Goal: Task Accomplishment & Management: Manage account settings

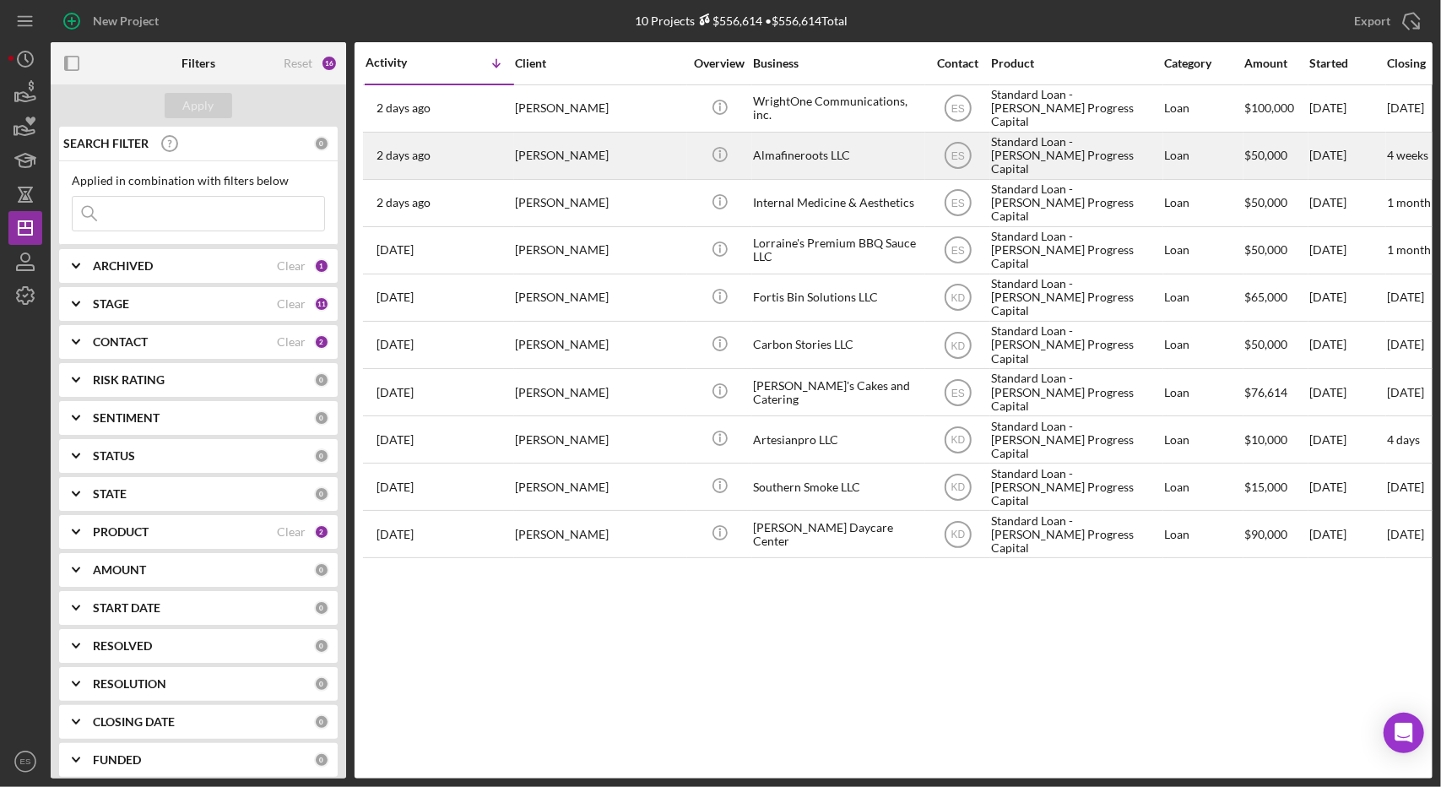
click at [823, 165] on div "Almafineroots LLC" at bounding box center [837, 155] width 169 height 45
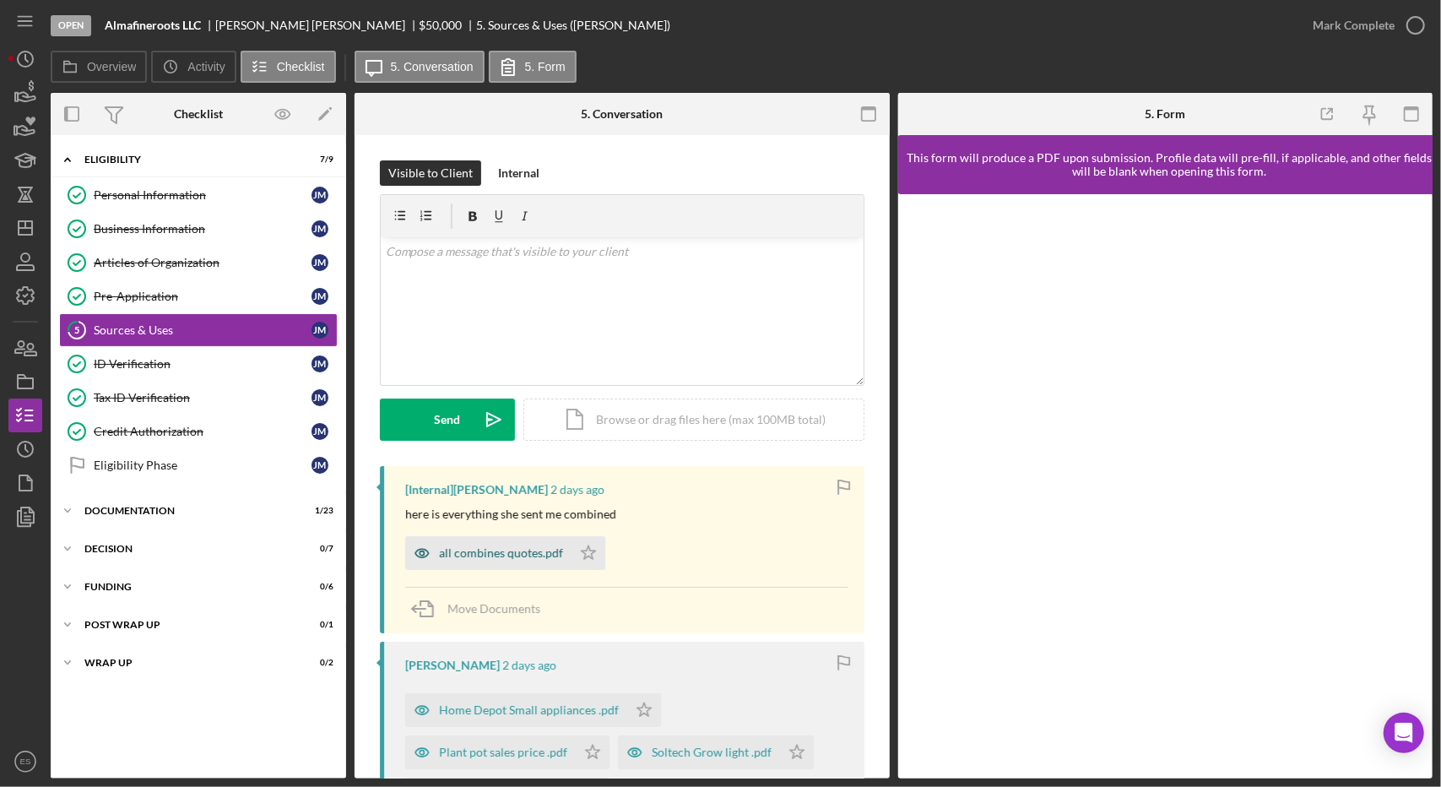
click at [535, 556] on div "all combines quotes.pdf" at bounding box center [501, 553] width 124 height 14
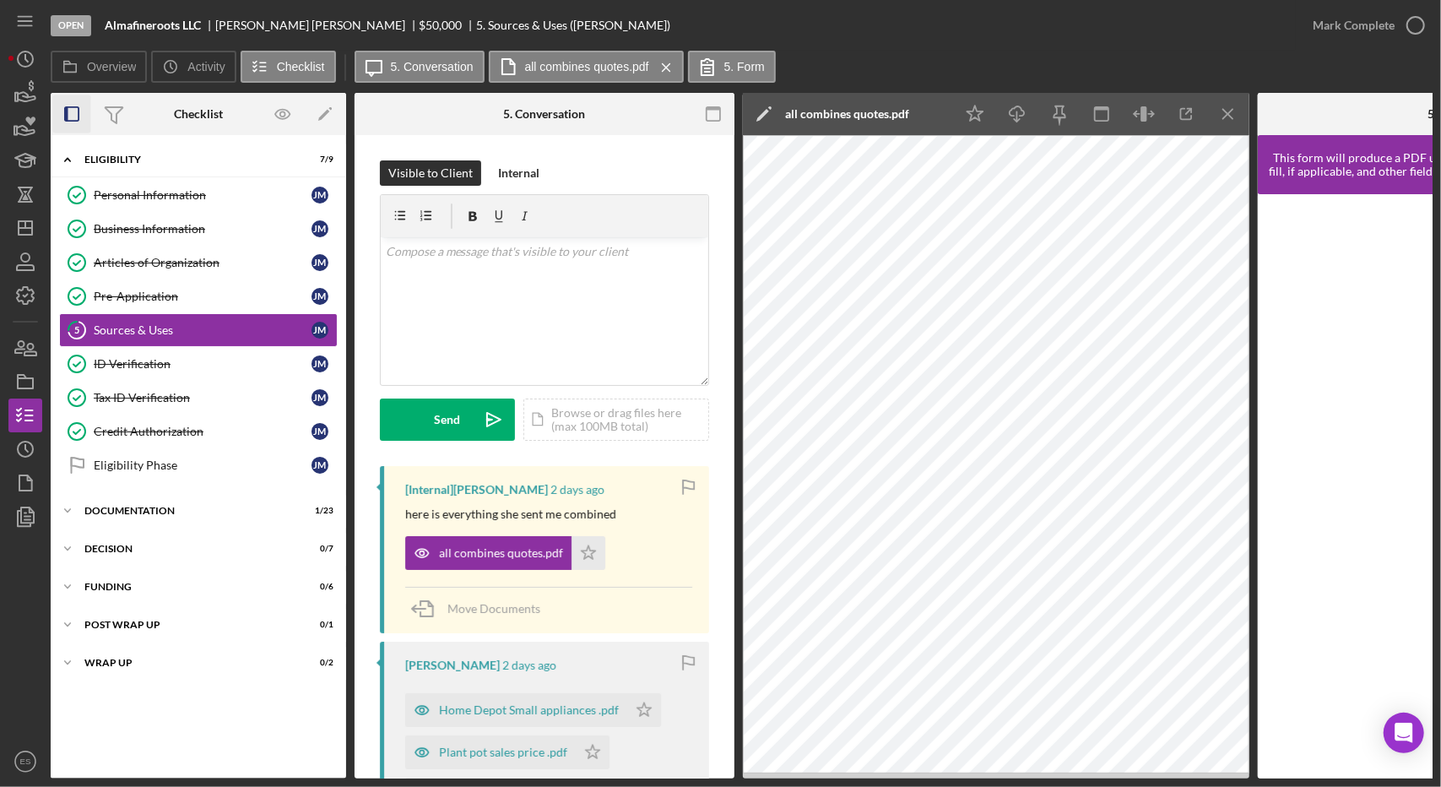
click at [66, 110] on rect "button" at bounding box center [66, 114] width 3 height 14
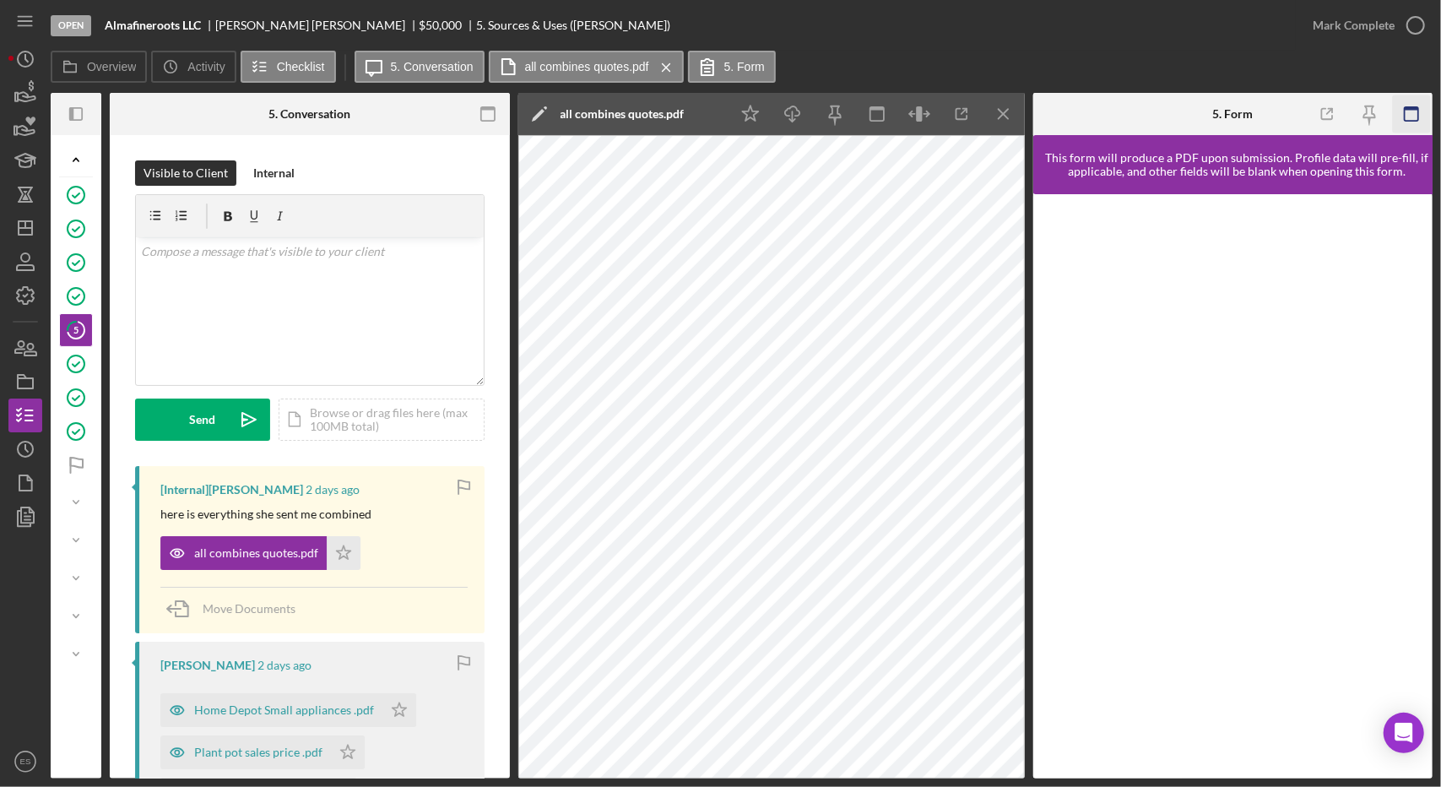
click at [1427, 111] on icon "button" at bounding box center [1411, 114] width 38 height 38
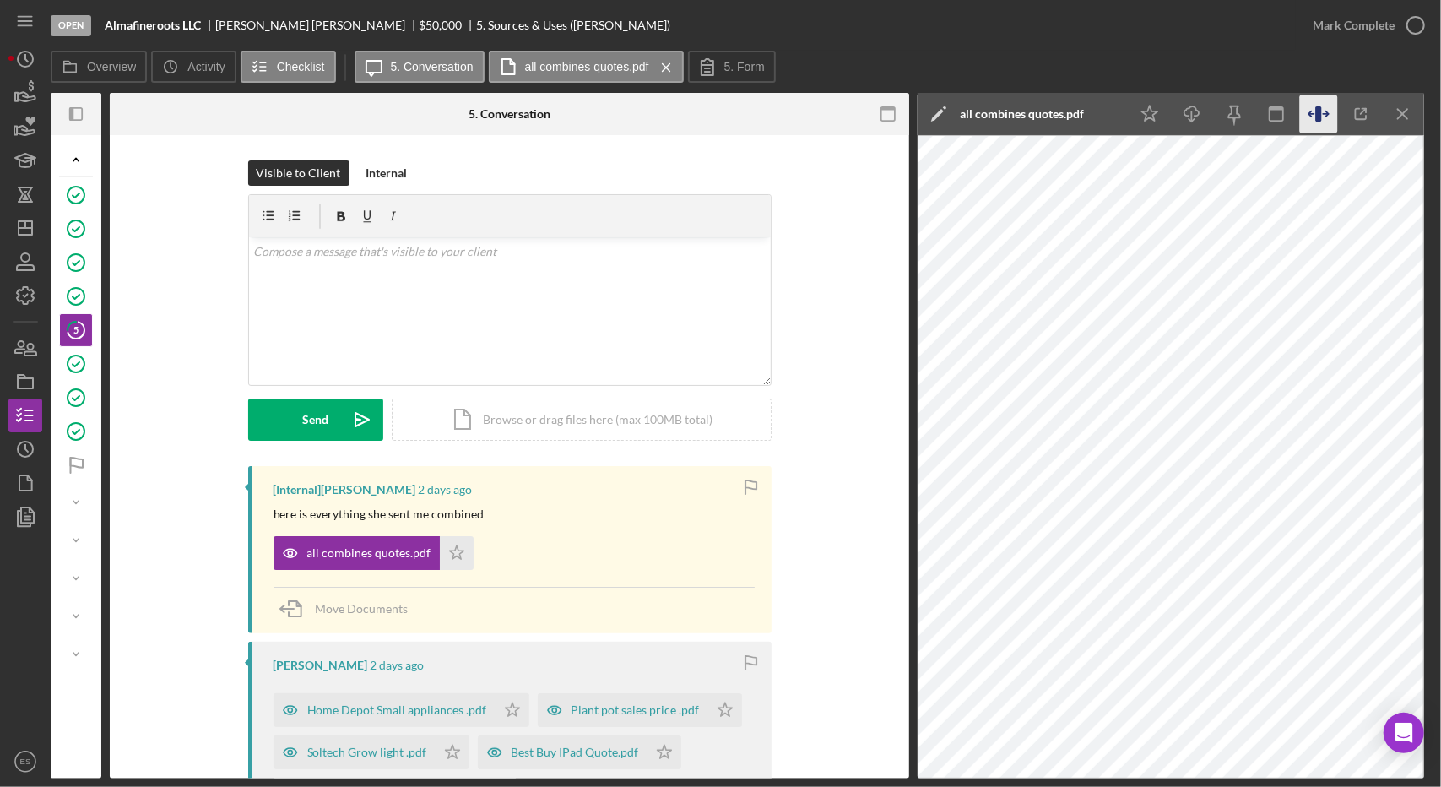
click at [1326, 119] on icon "button" at bounding box center [1319, 114] width 38 height 38
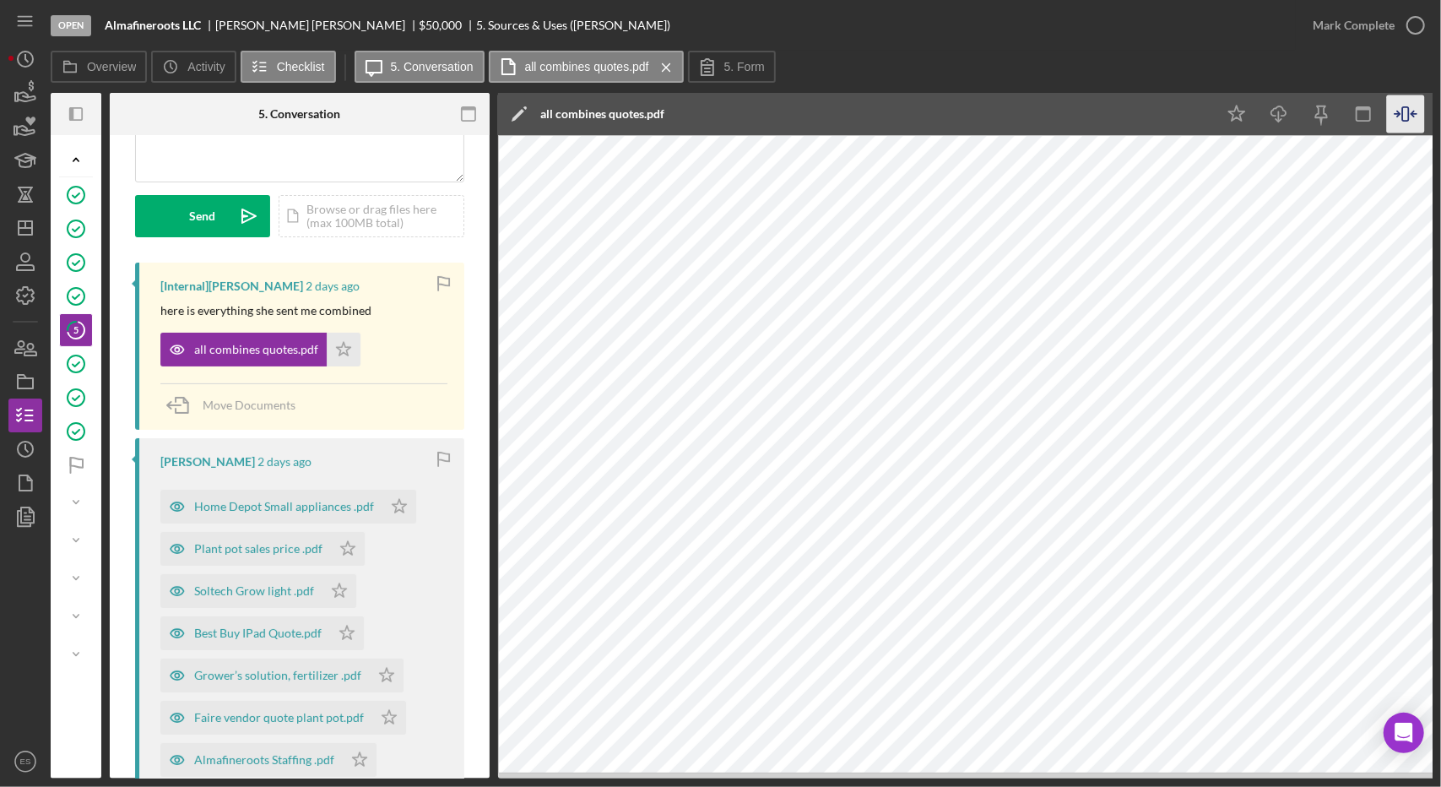
scroll to position [219, 0]
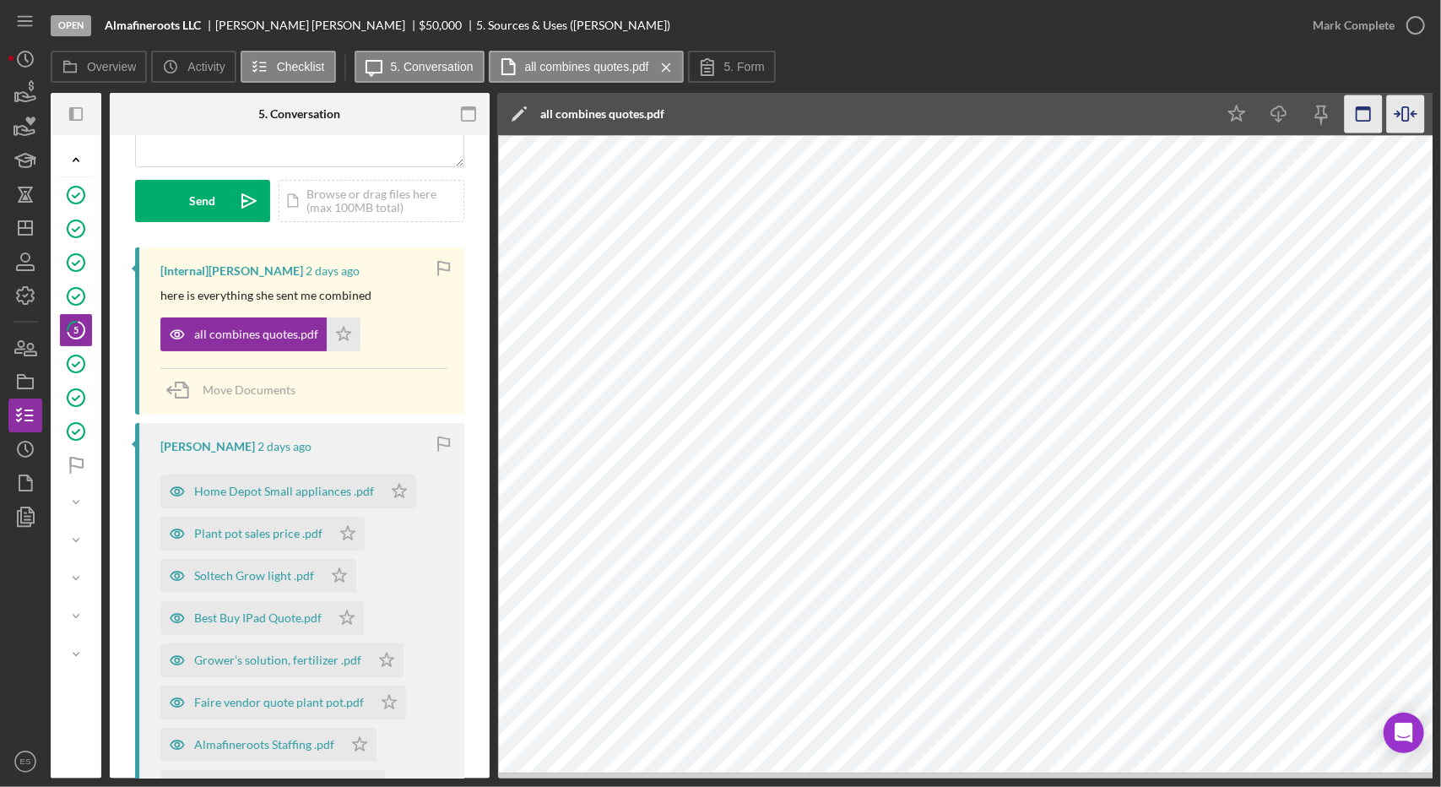
click at [1370, 114] on rect "button" at bounding box center [1364, 114] width 14 height 14
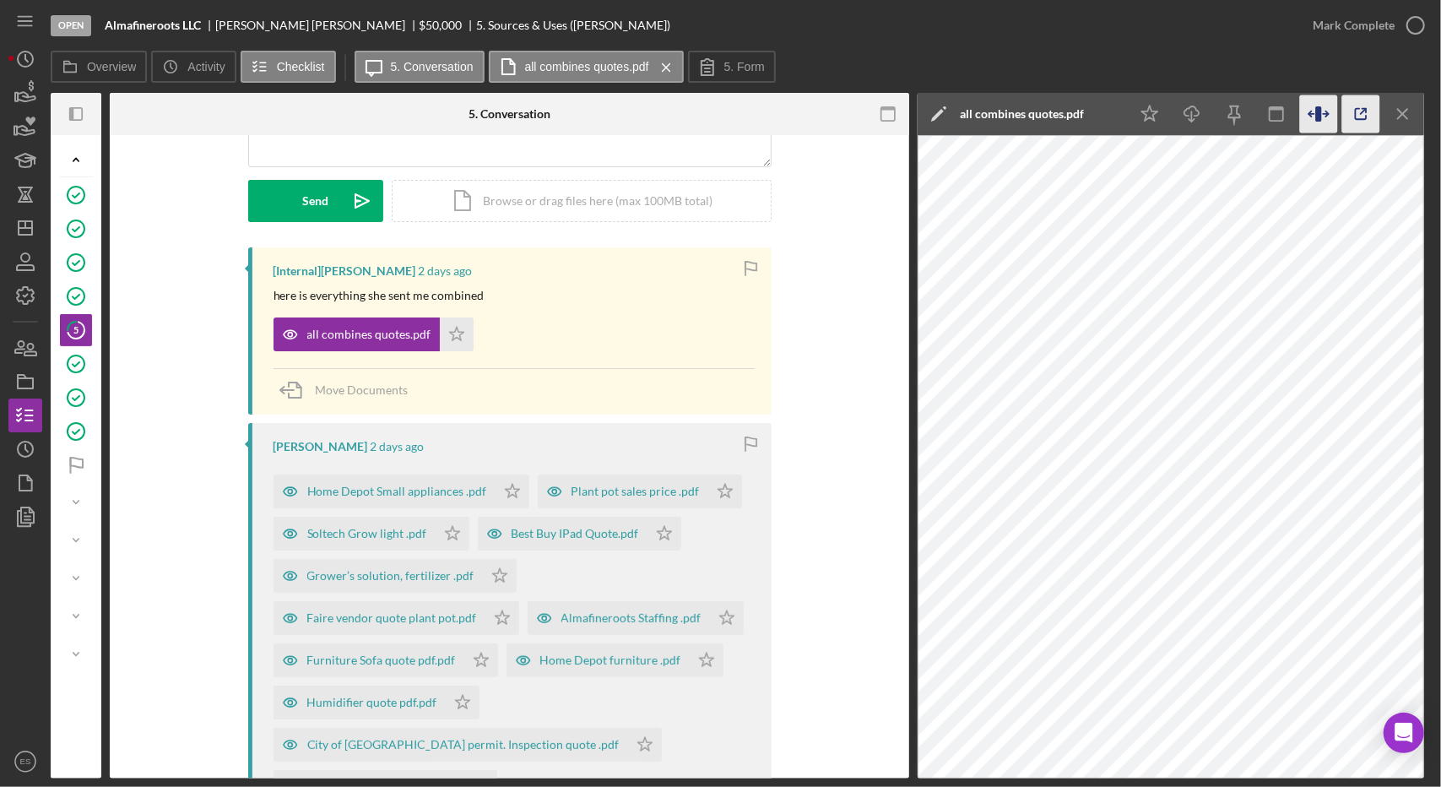
click at [1363, 117] on icon "button" at bounding box center [1361, 114] width 38 height 38
click at [647, 480] on div "Plant pot sales price .pdf" at bounding box center [623, 491] width 171 height 34
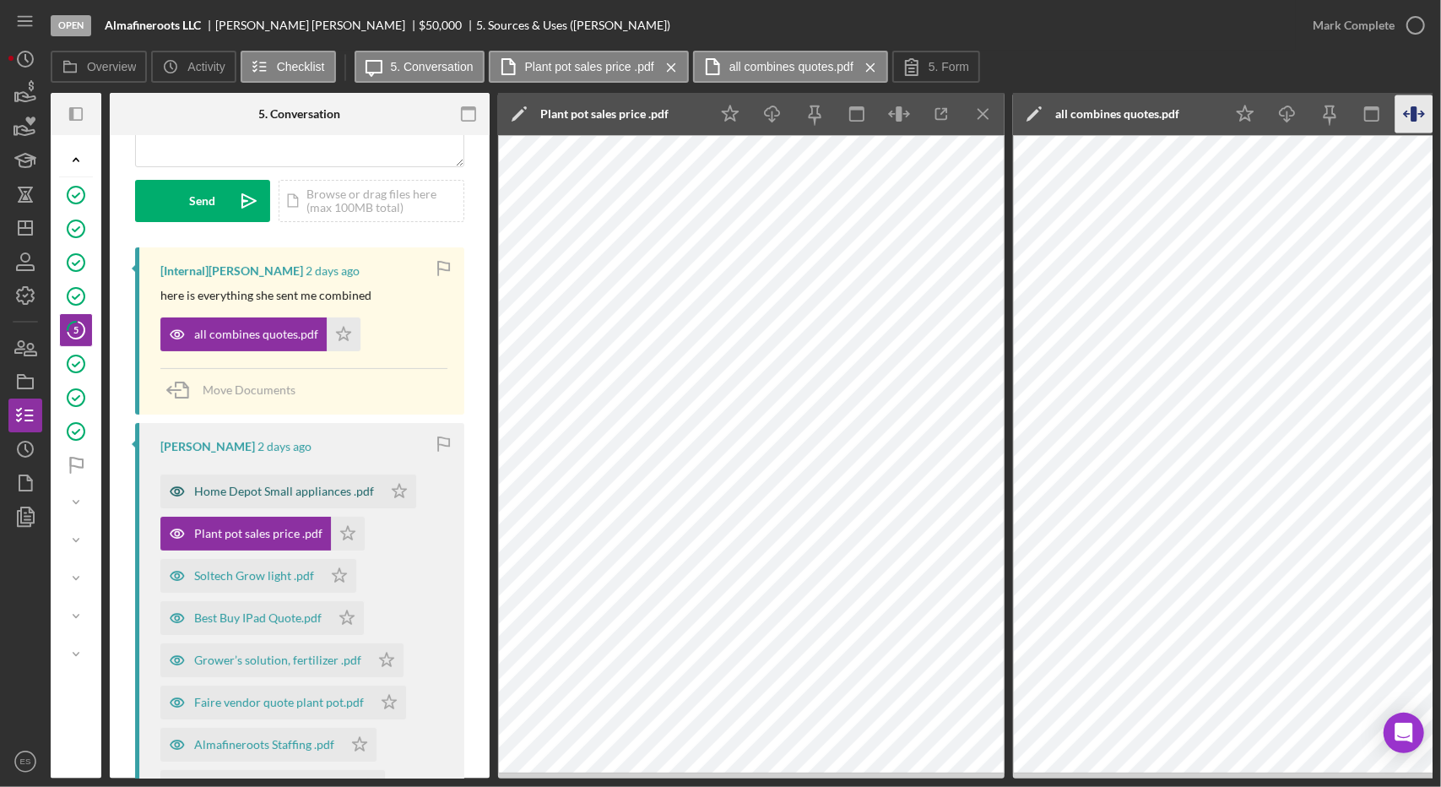
click at [258, 485] on div "Home Depot Small appliances .pdf" at bounding box center [284, 492] width 180 height 14
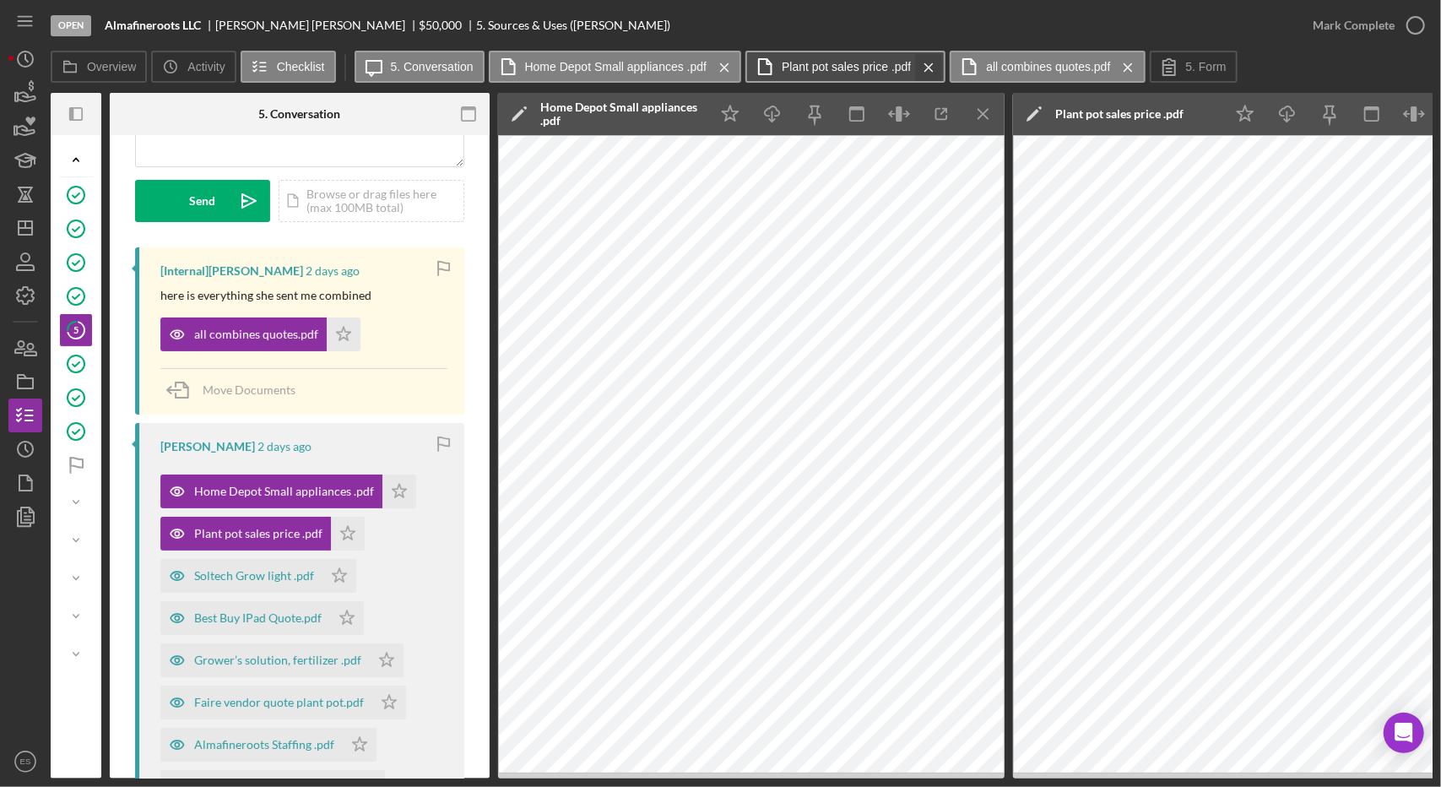
click at [928, 65] on icon "Icon/Menu Close" at bounding box center [929, 67] width 30 height 42
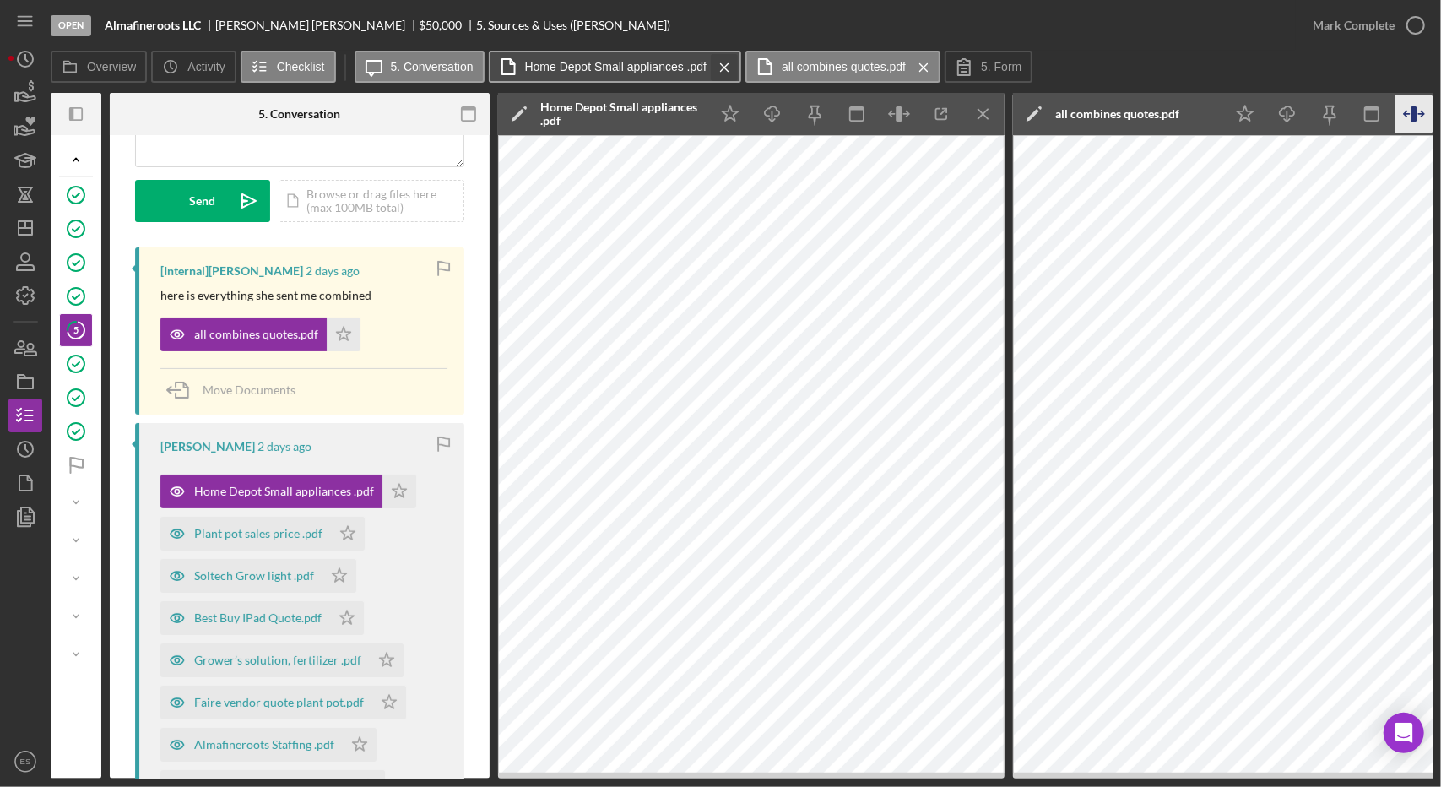
click at [724, 68] on icon "Icon/Menu Close" at bounding box center [725, 67] width 30 height 42
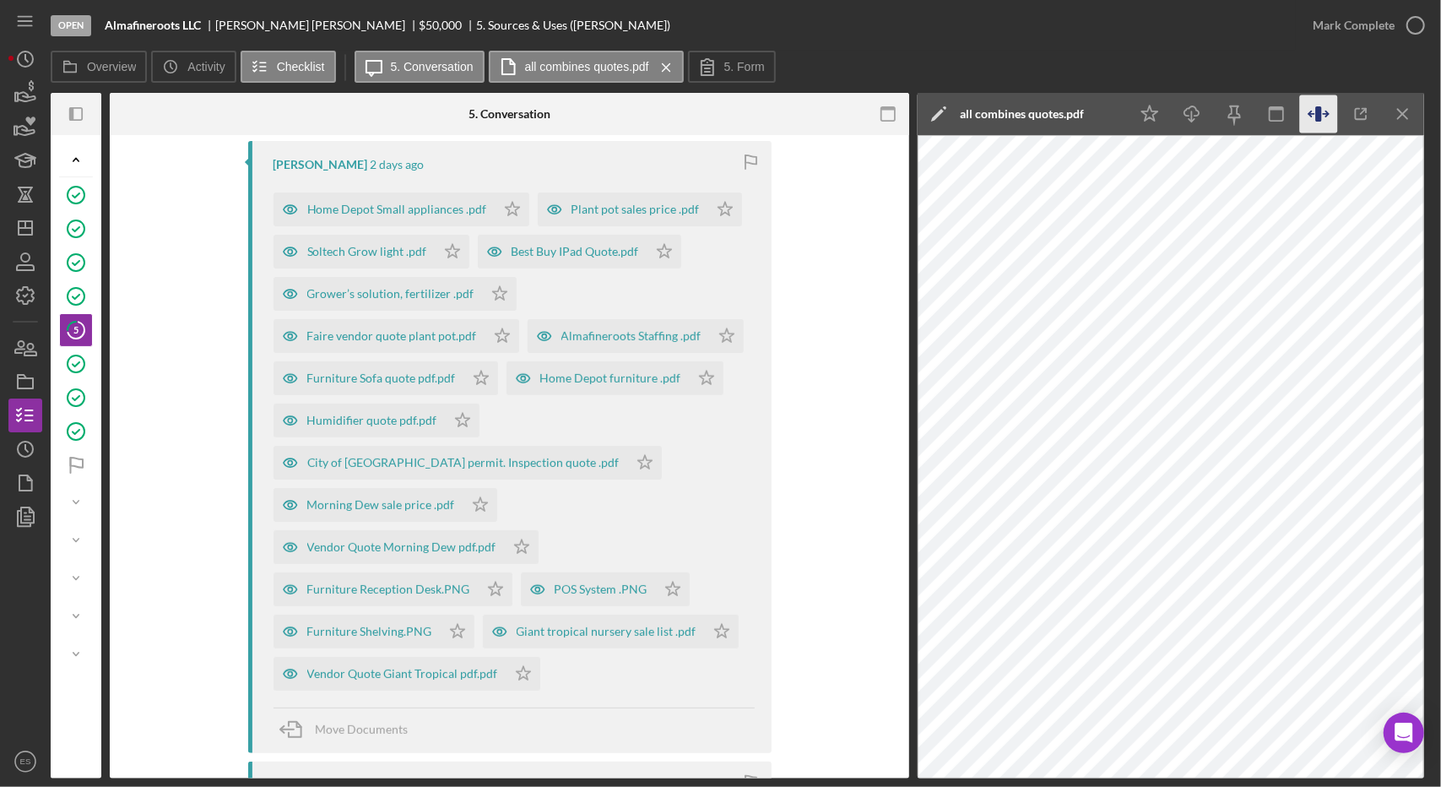
scroll to position [479, 0]
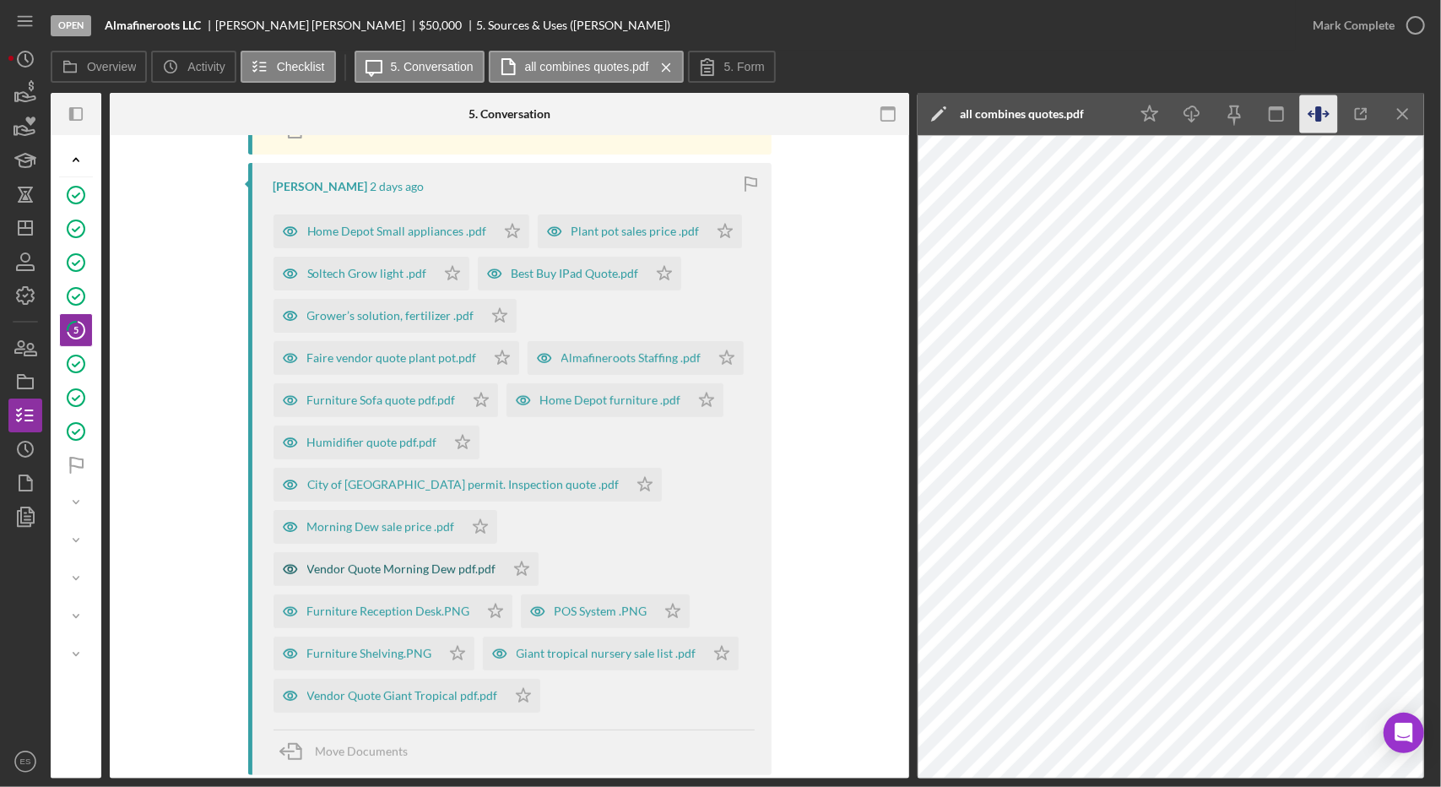
click at [421, 565] on div "Vendor Quote Morning Dew pdf.pdf" at bounding box center [401, 569] width 189 height 14
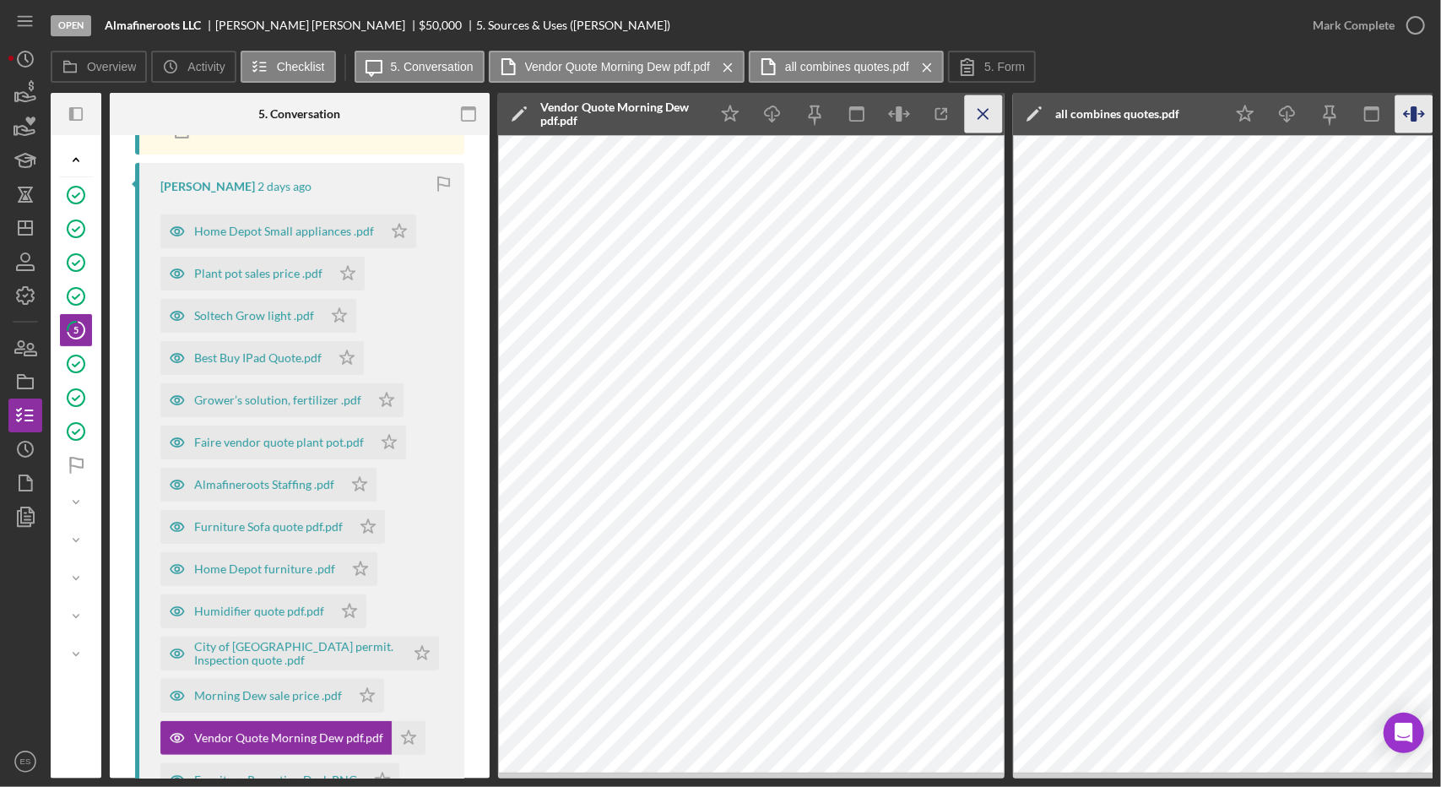
click at [984, 114] on line "button" at bounding box center [983, 113] width 9 height 9
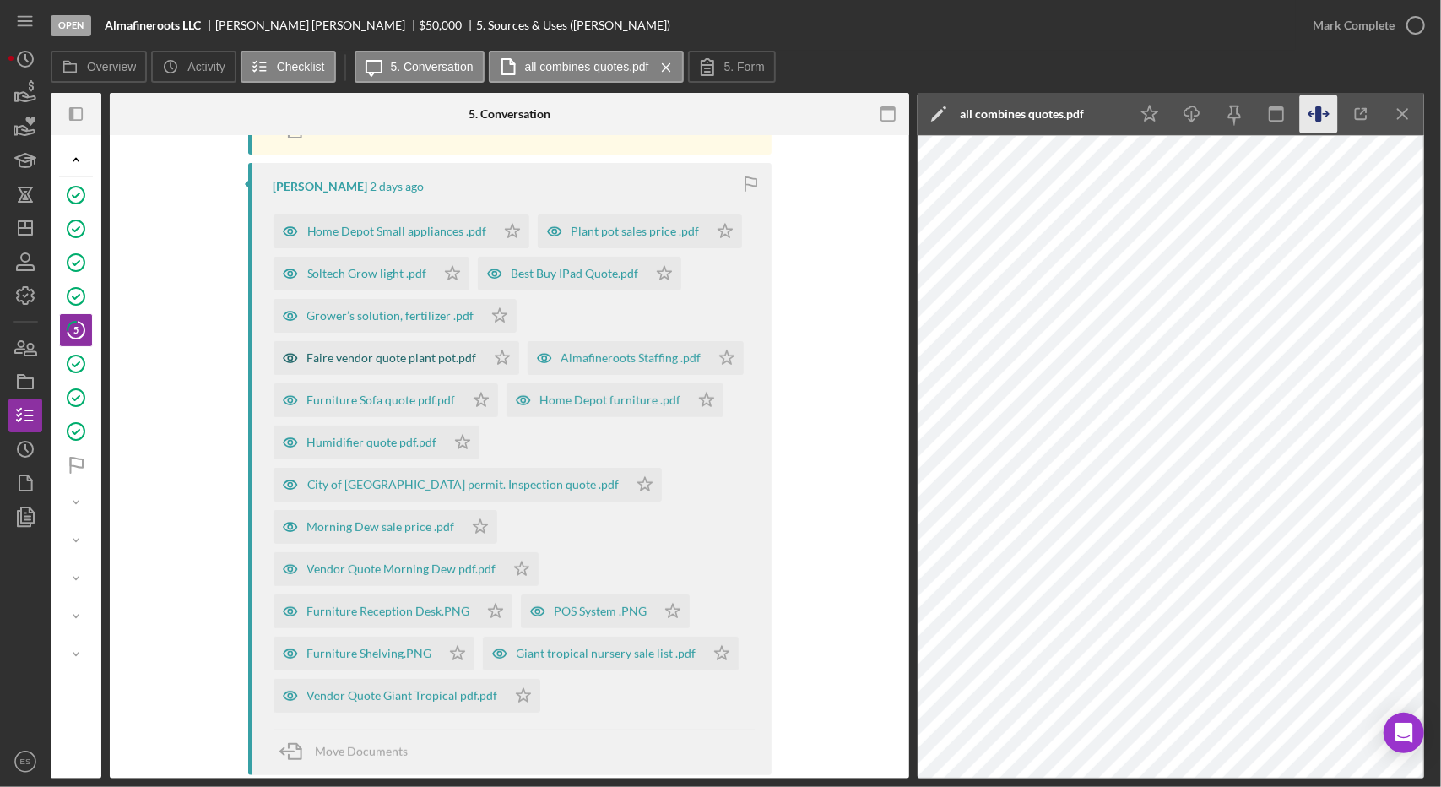
click at [338, 358] on div "Faire vendor quote plant pot.pdf" at bounding box center [392, 358] width 170 height 14
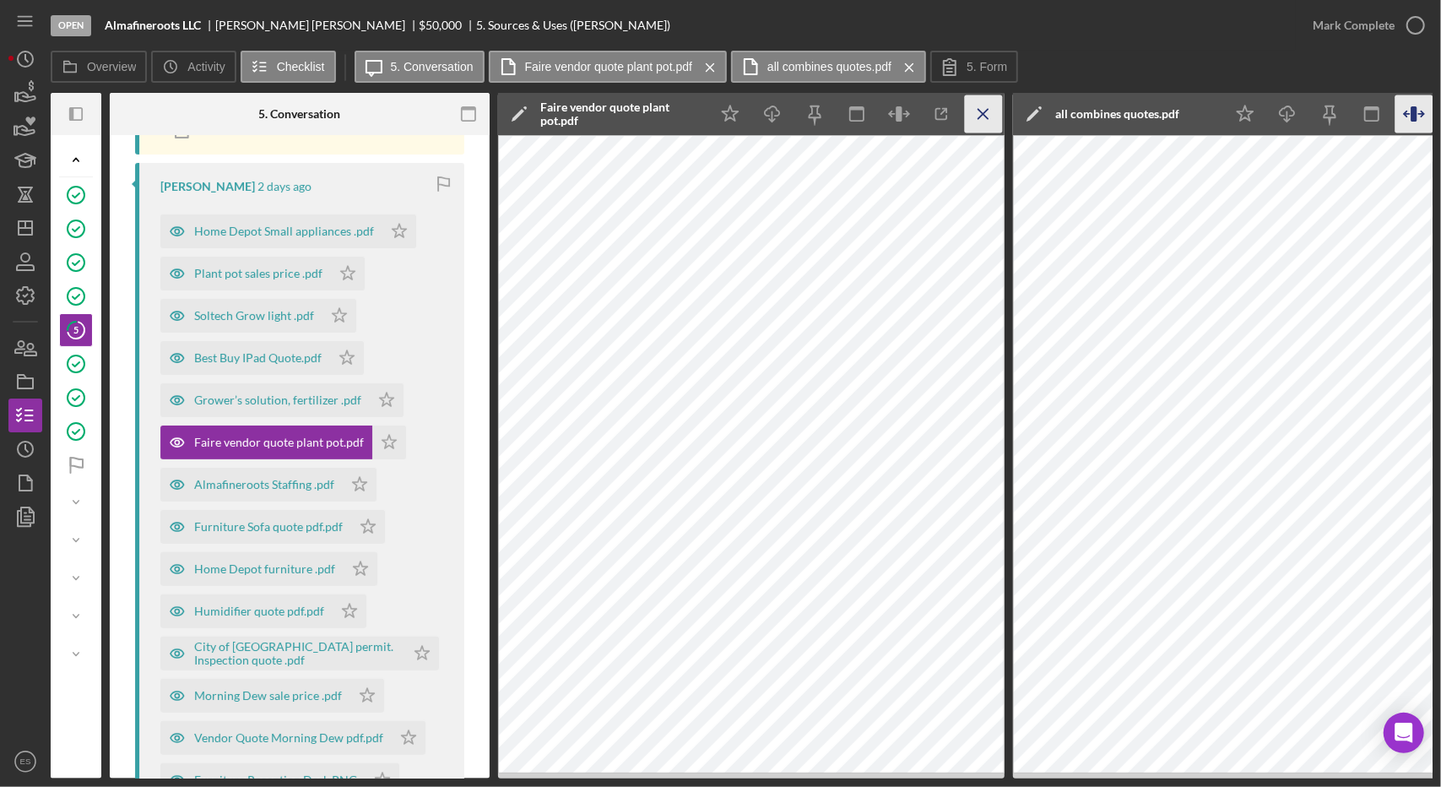
click at [986, 114] on icon "Icon/Menu Close" at bounding box center [984, 114] width 38 height 38
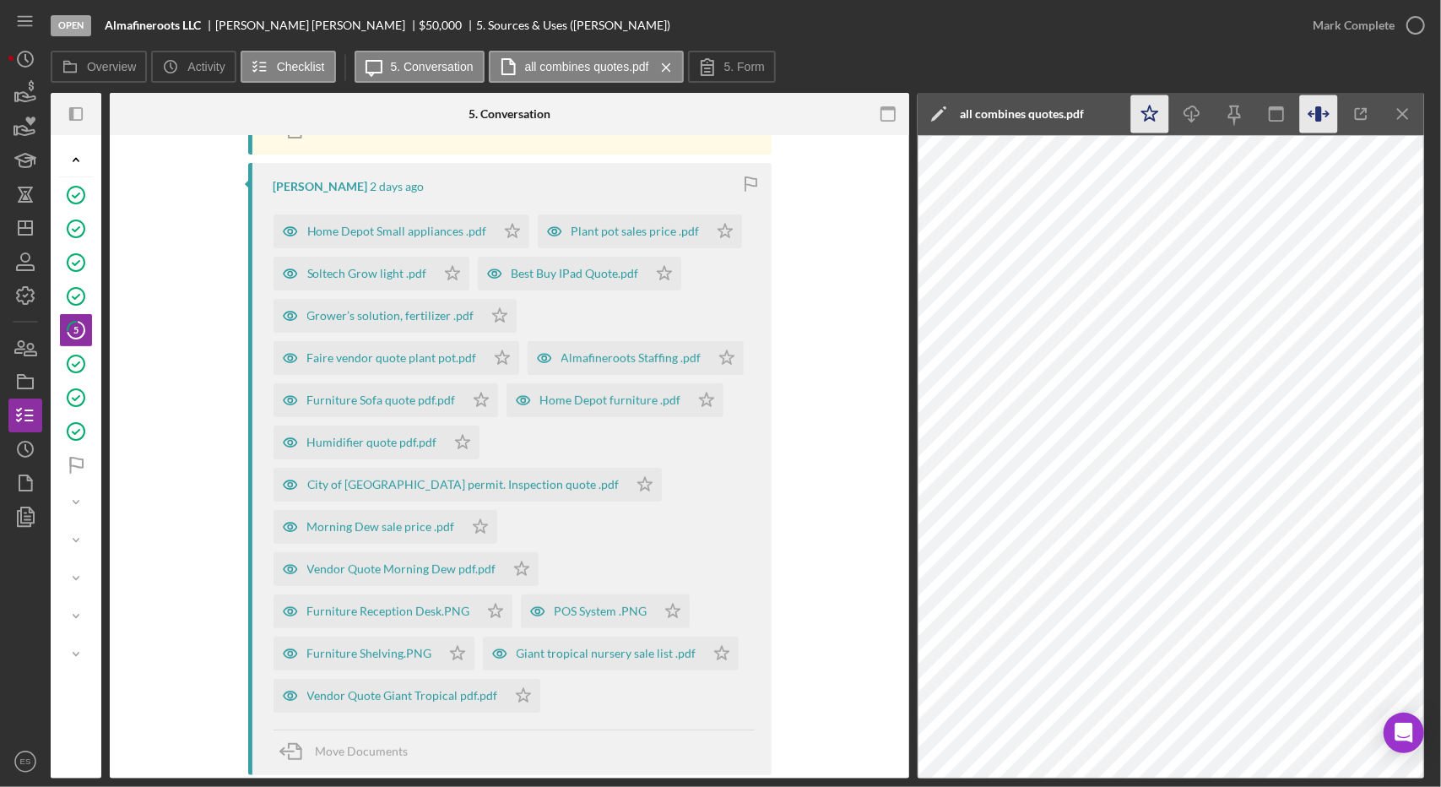
click at [1150, 107] on polygon "button" at bounding box center [1150, 113] width 16 height 15
click at [1329, 119] on icon "button" at bounding box center [1319, 114] width 38 height 38
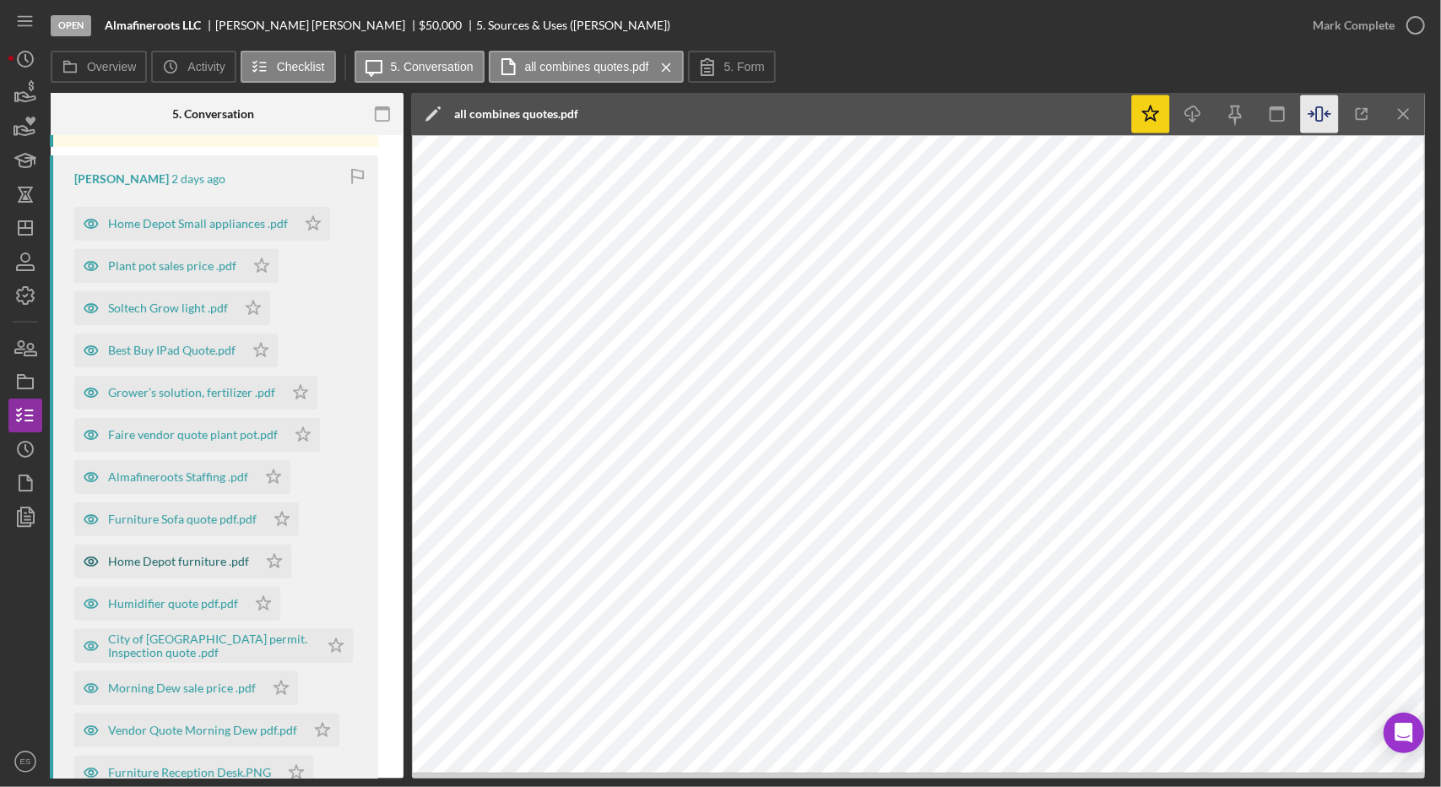
scroll to position [485, 0]
click at [159, 604] on div "Humidifier quote pdf.pdf" at bounding box center [173, 605] width 130 height 14
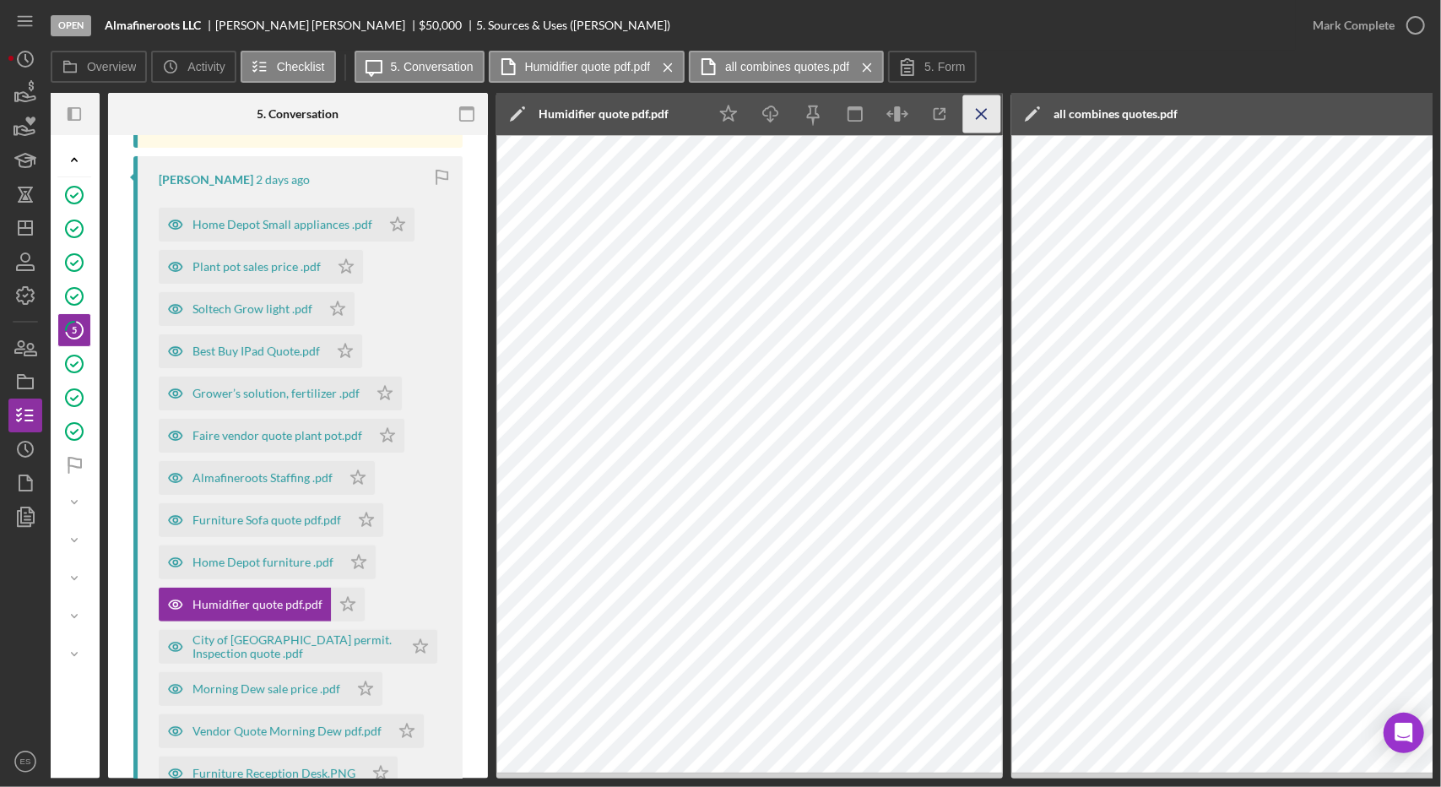
scroll to position [0, 0]
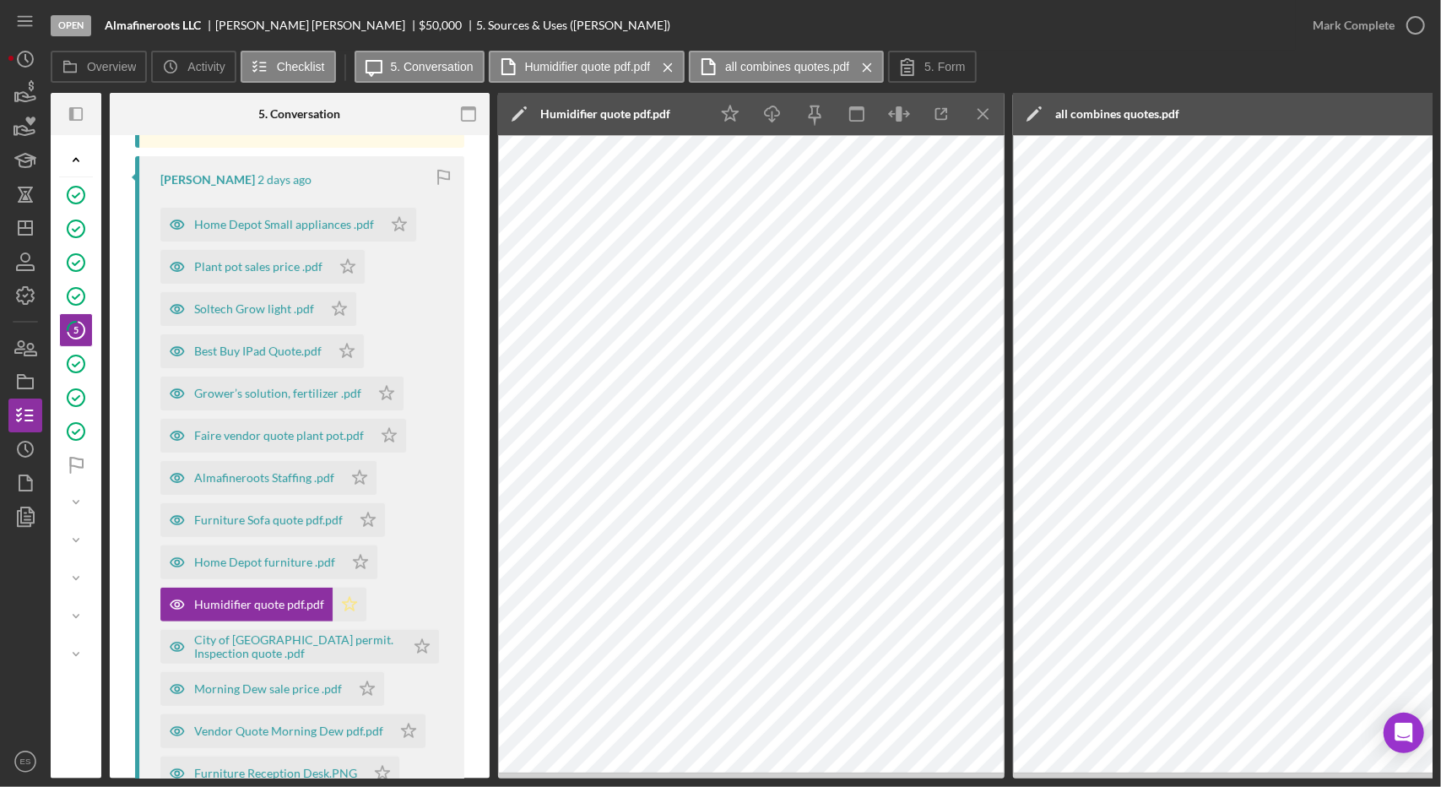
click at [343, 609] on polygon "button" at bounding box center [350, 604] width 14 height 14
click at [995, 127] on icon "Icon/Menu Close" at bounding box center [984, 114] width 38 height 38
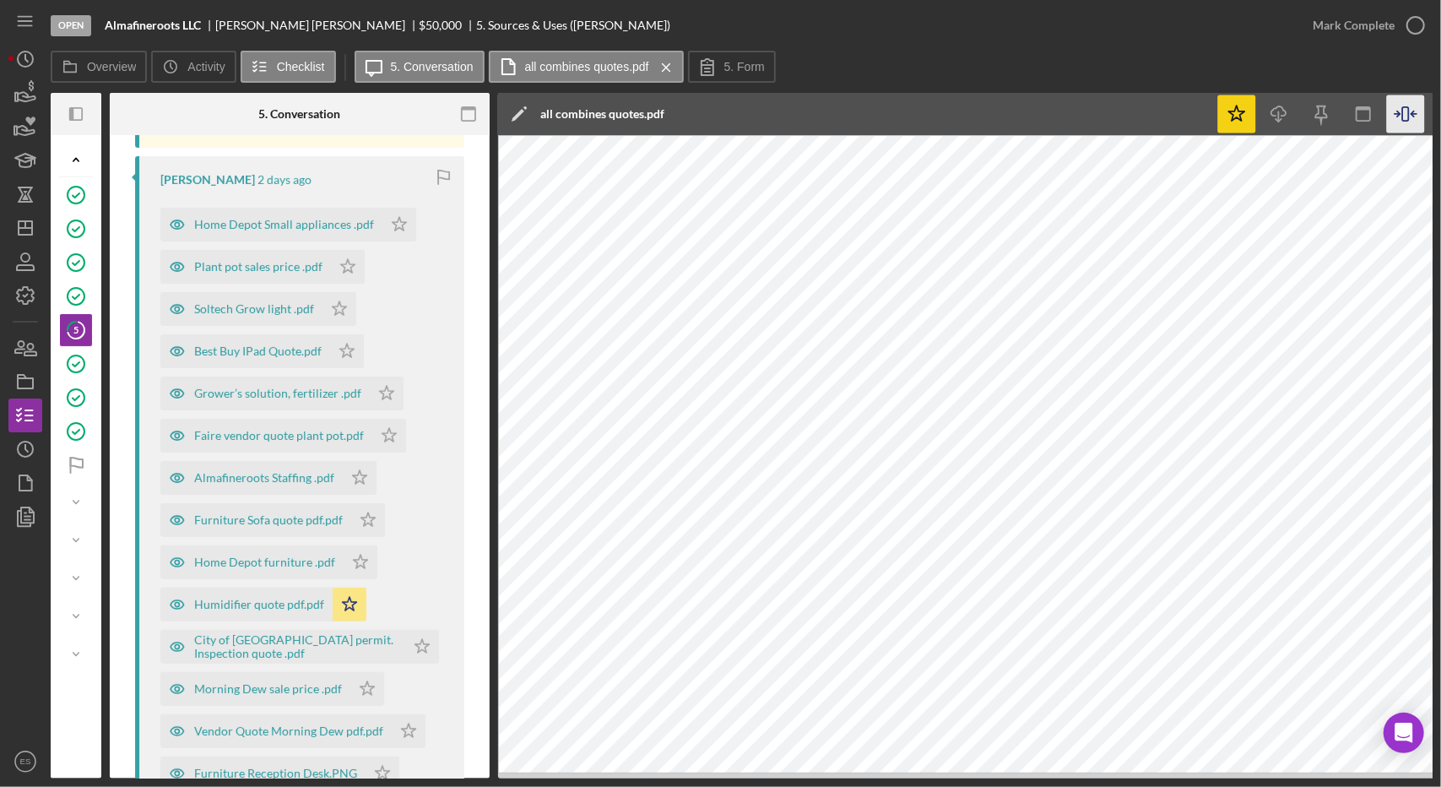
scroll to position [0, 86]
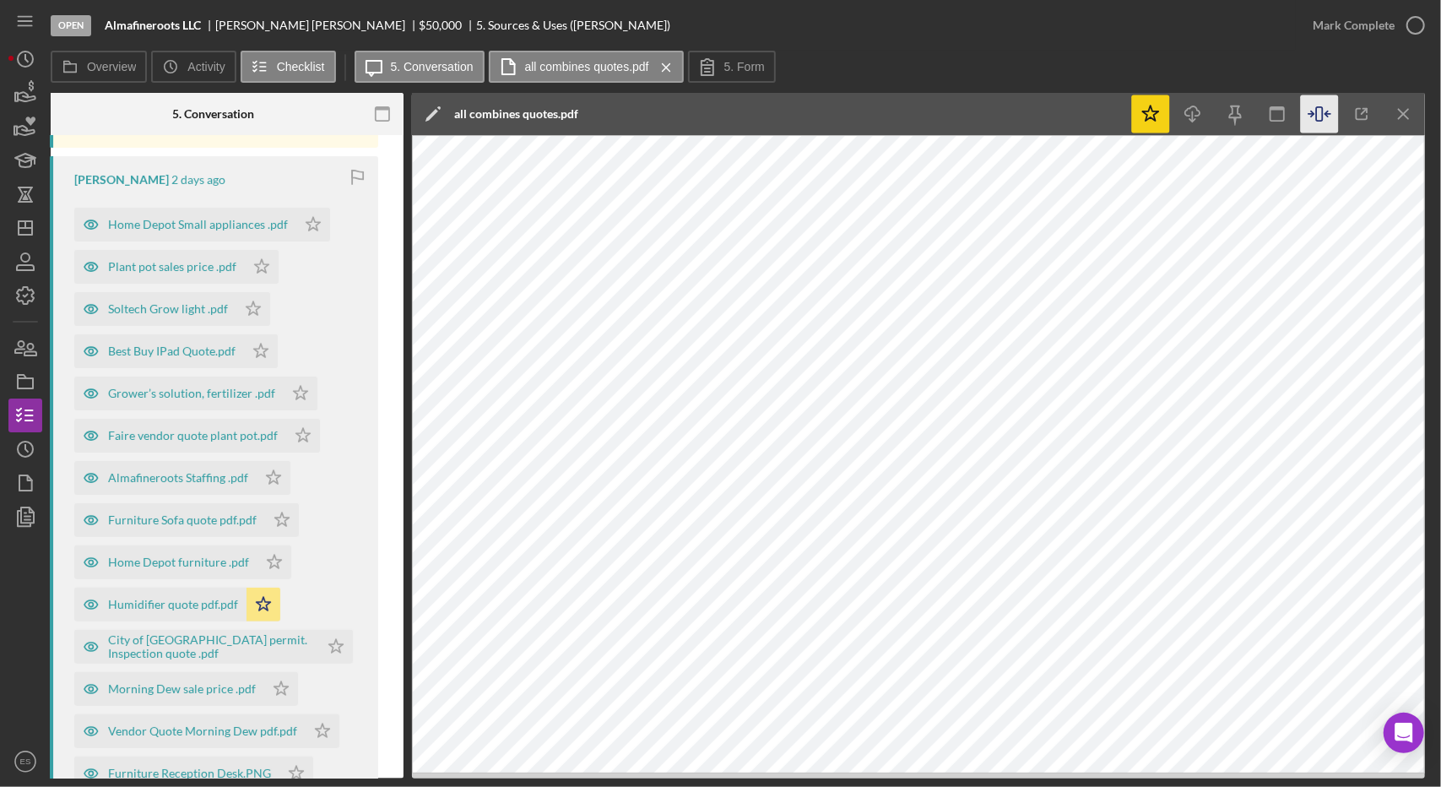
click at [1312, 121] on icon "button" at bounding box center [1320, 114] width 38 height 38
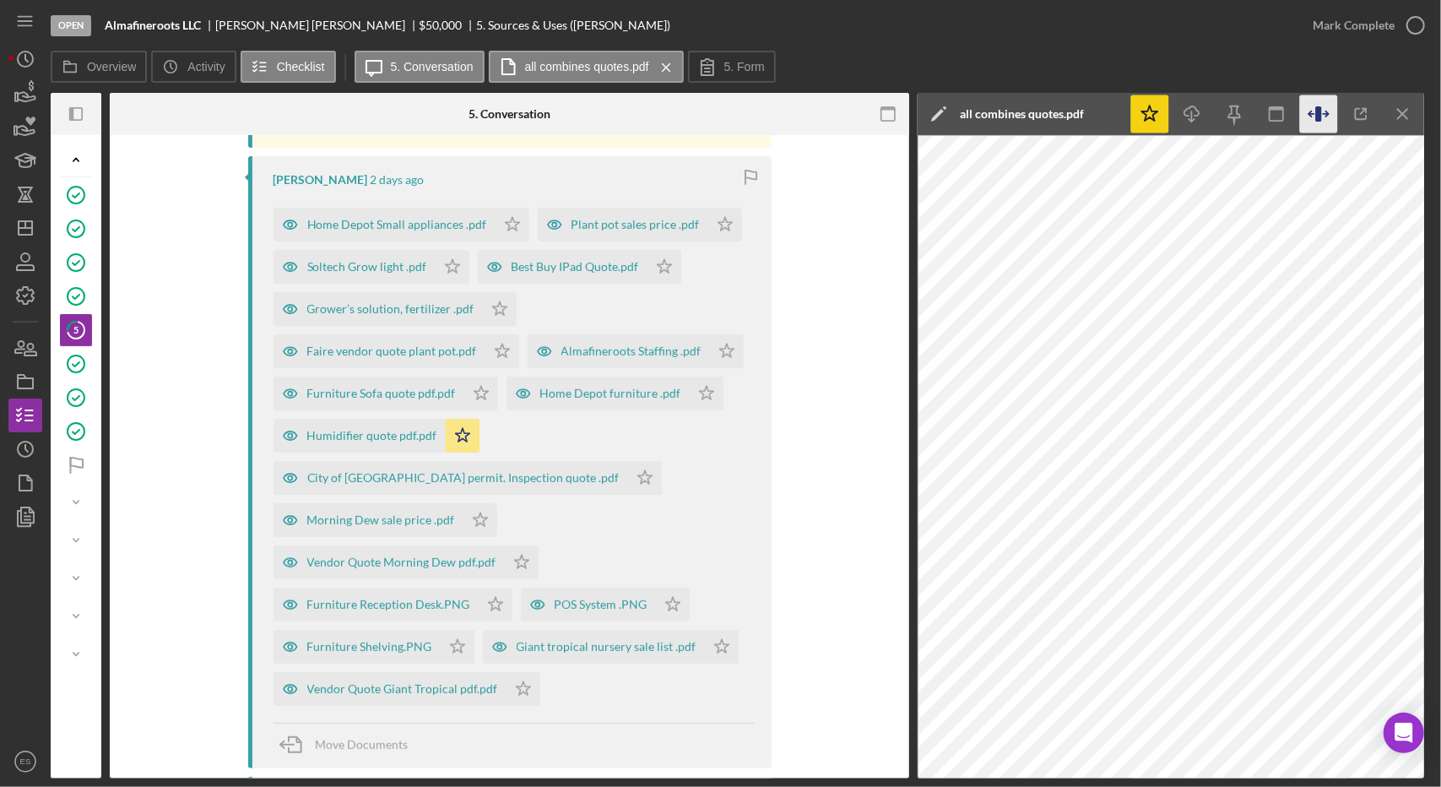
scroll to position [0, 0]
click at [75, 117] on icon "Icon/Panel Side Expand" at bounding box center [76, 114] width 38 height 38
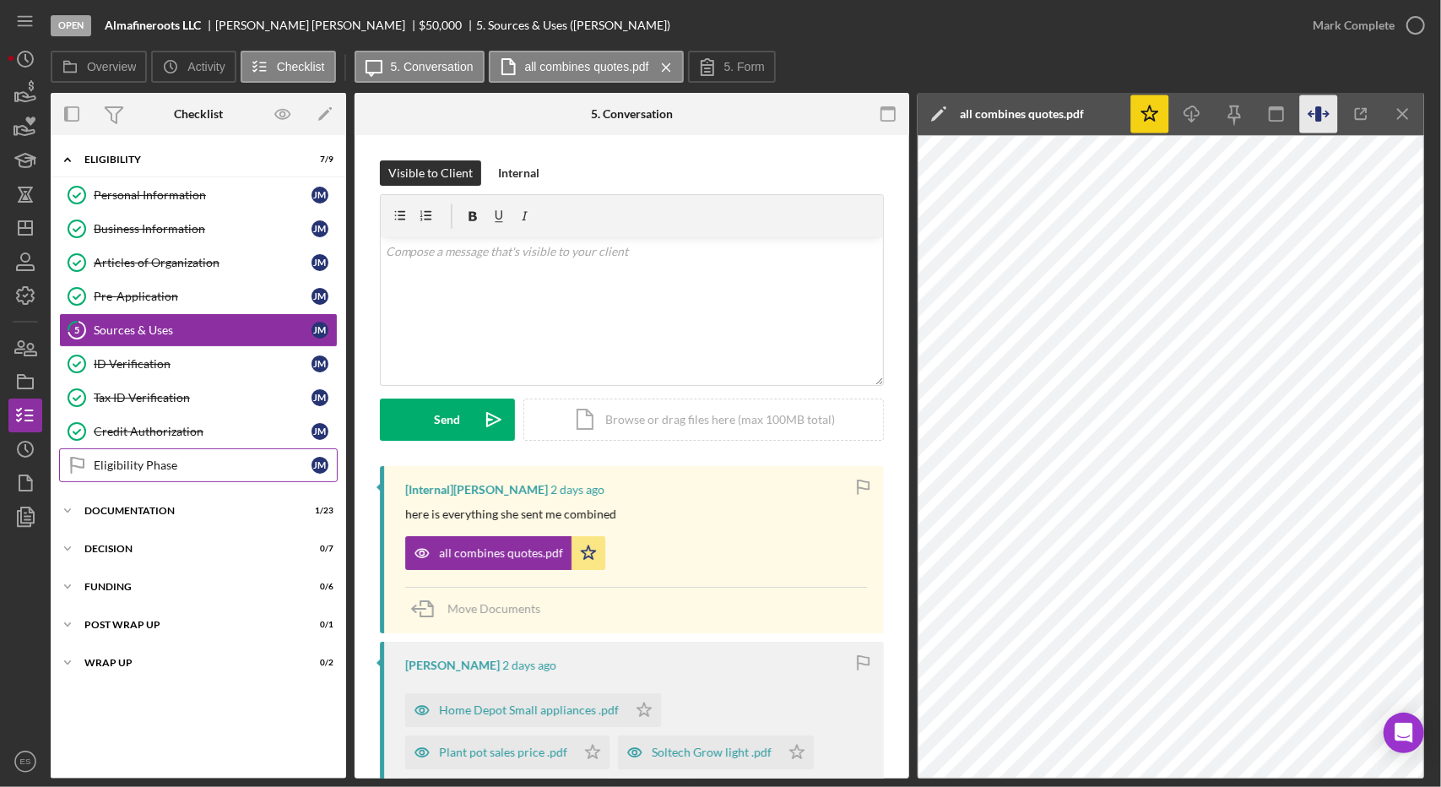
click at [126, 468] on link "Eligibility Phase Eligibility Phase [PERSON_NAME]" at bounding box center [198, 465] width 279 height 34
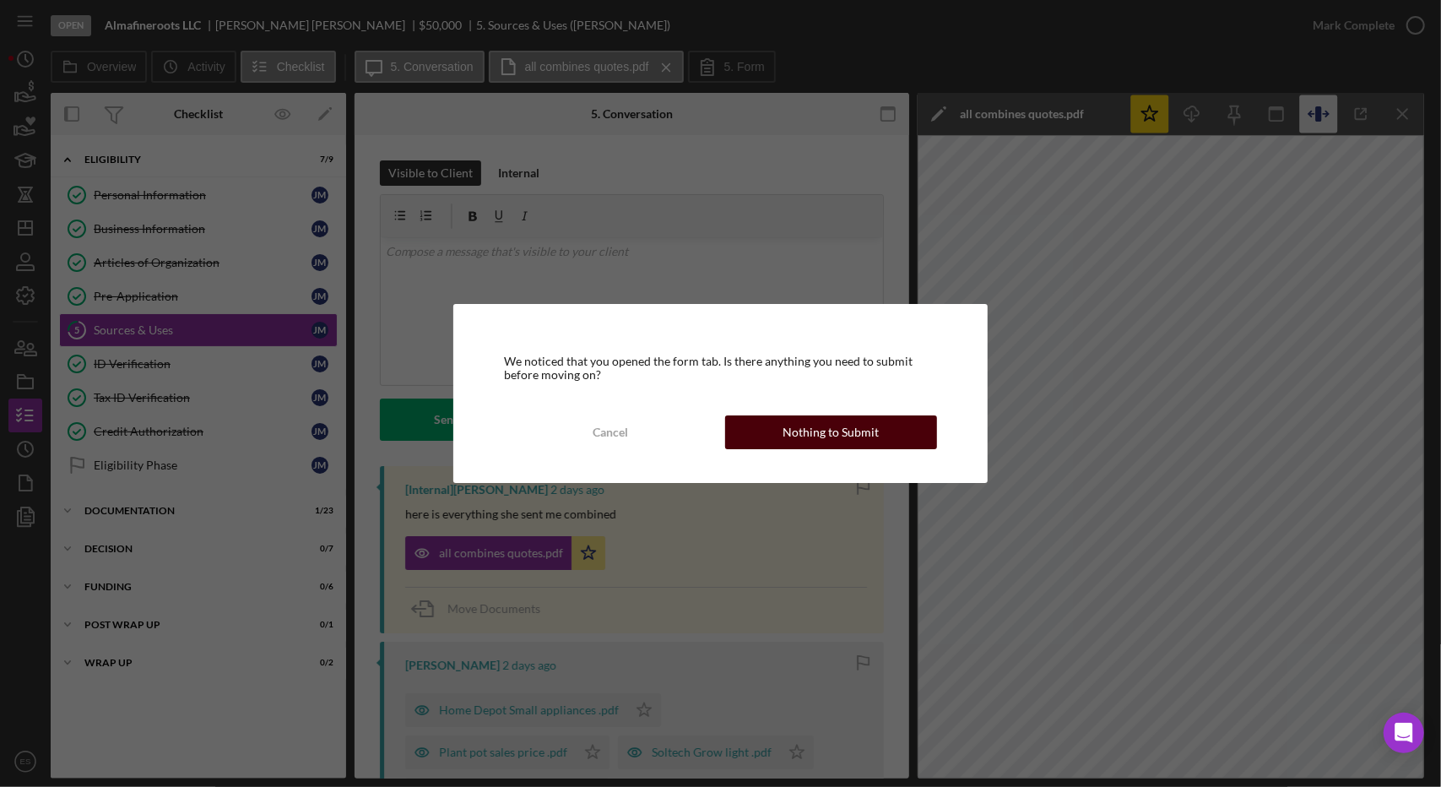
click at [790, 423] on div "Nothing to Submit" at bounding box center [831, 432] width 96 height 34
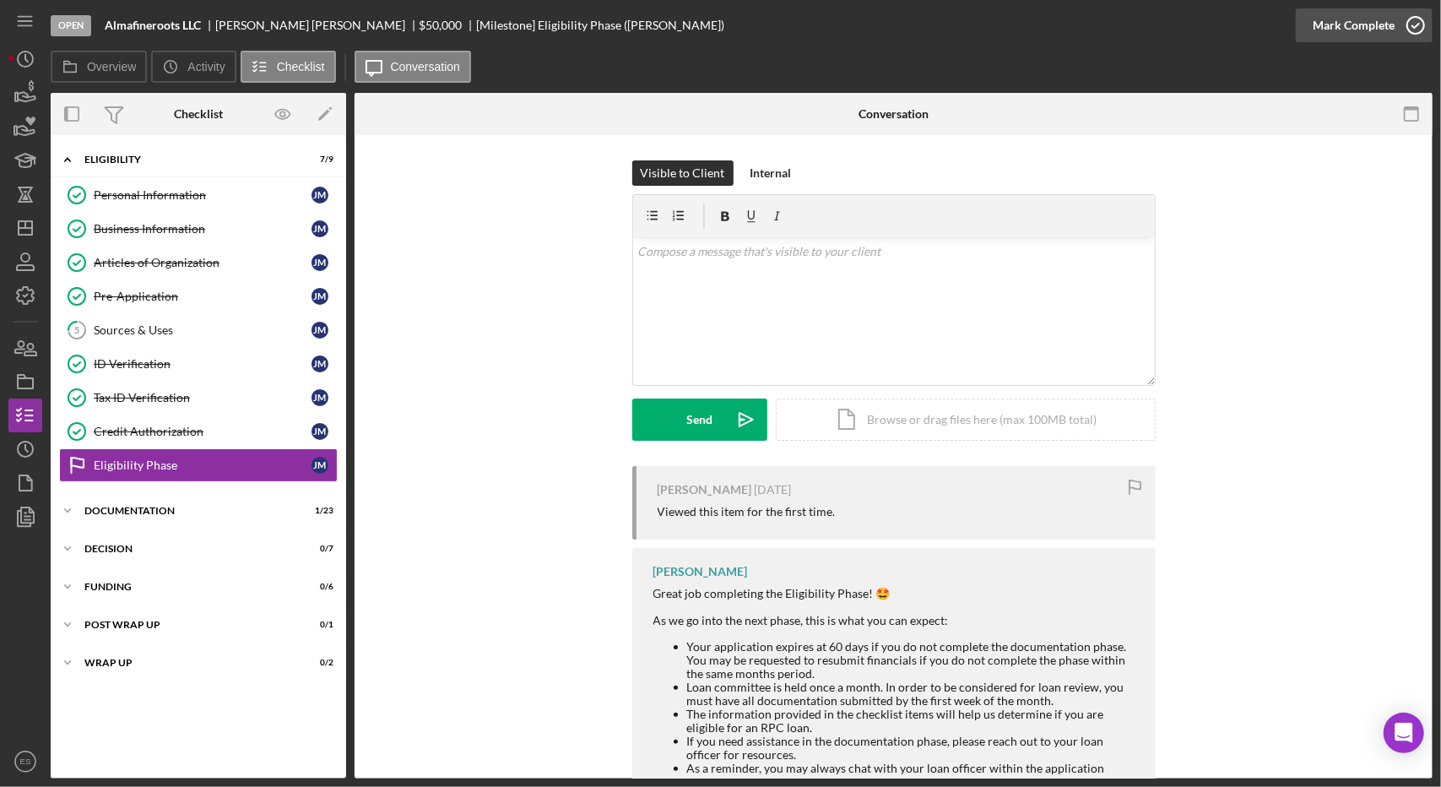
click at [1356, 35] on div "Mark Complete" at bounding box center [1354, 25] width 82 height 34
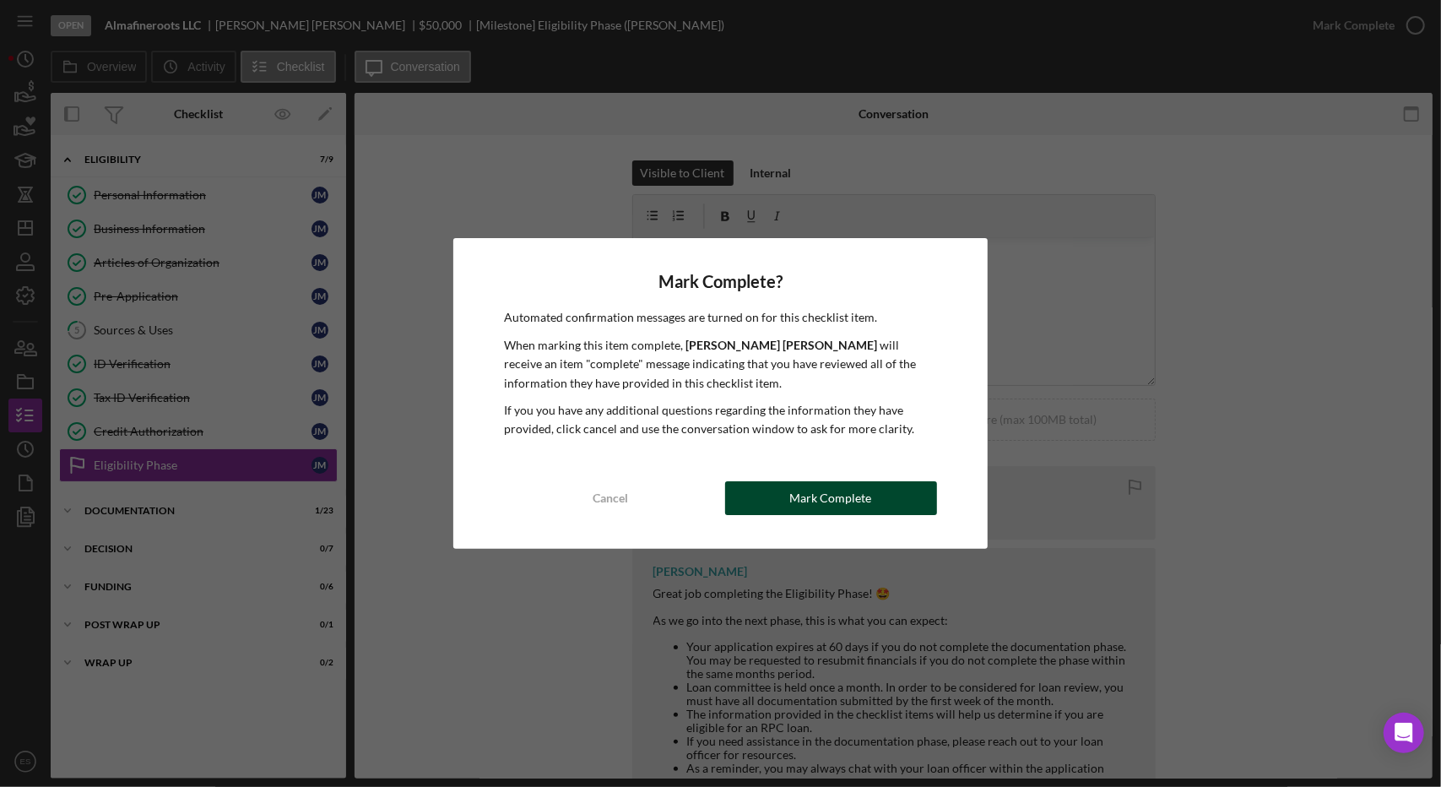
click at [785, 512] on button "Mark Complete" at bounding box center [831, 498] width 212 height 34
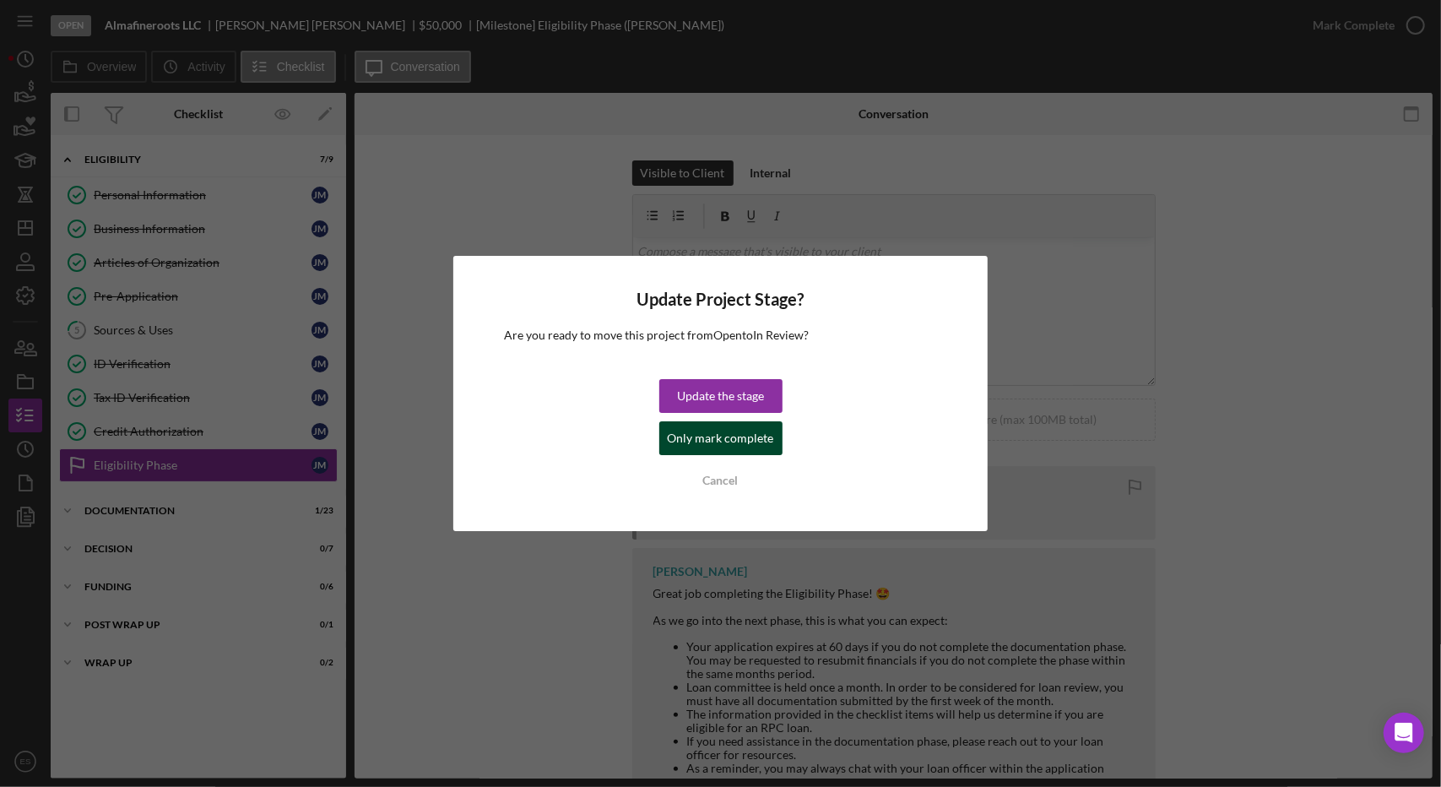
click at [691, 440] on div "Only mark complete" at bounding box center [721, 438] width 106 height 34
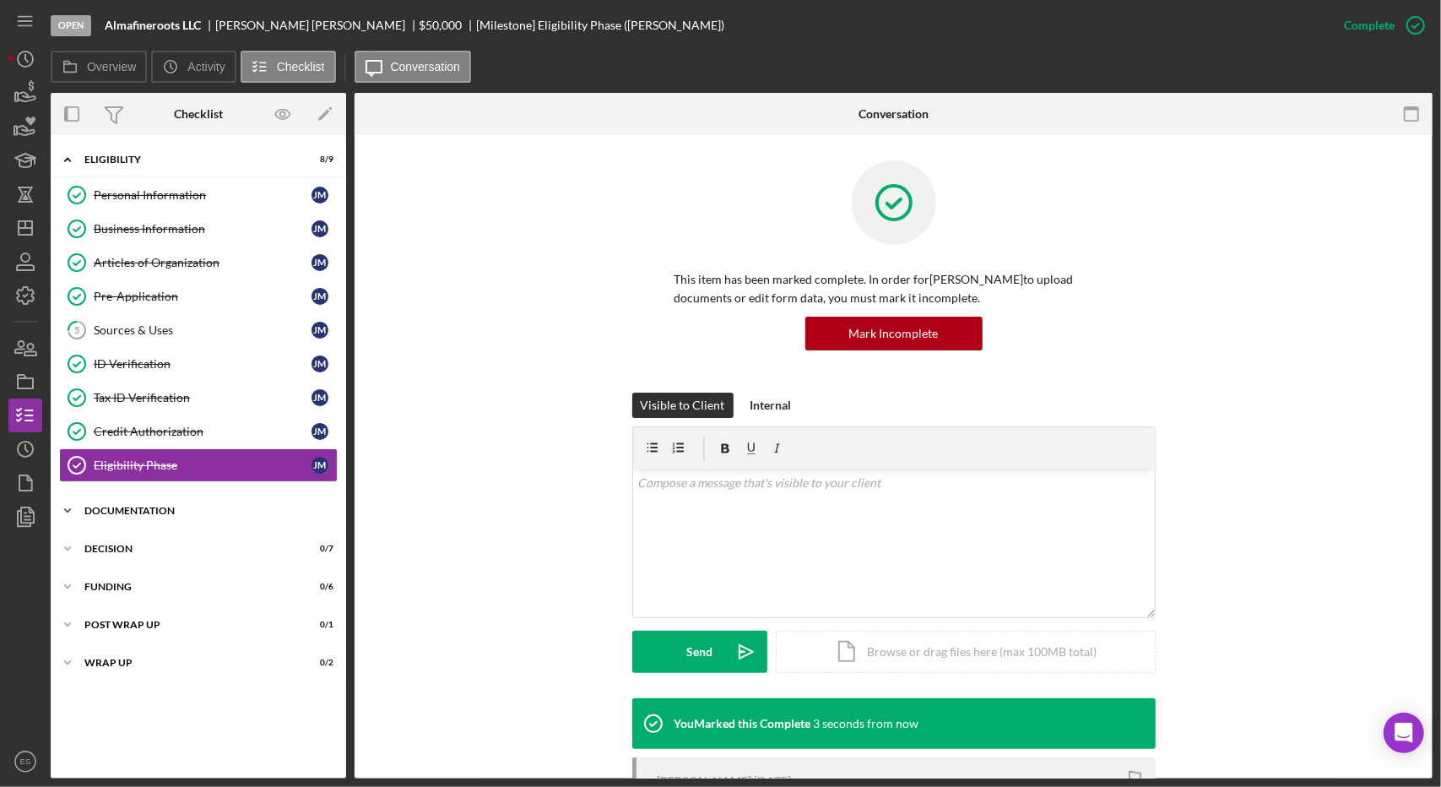
click at [174, 506] on div "Documentation" at bounding box center [204, 511] width 241 height 10
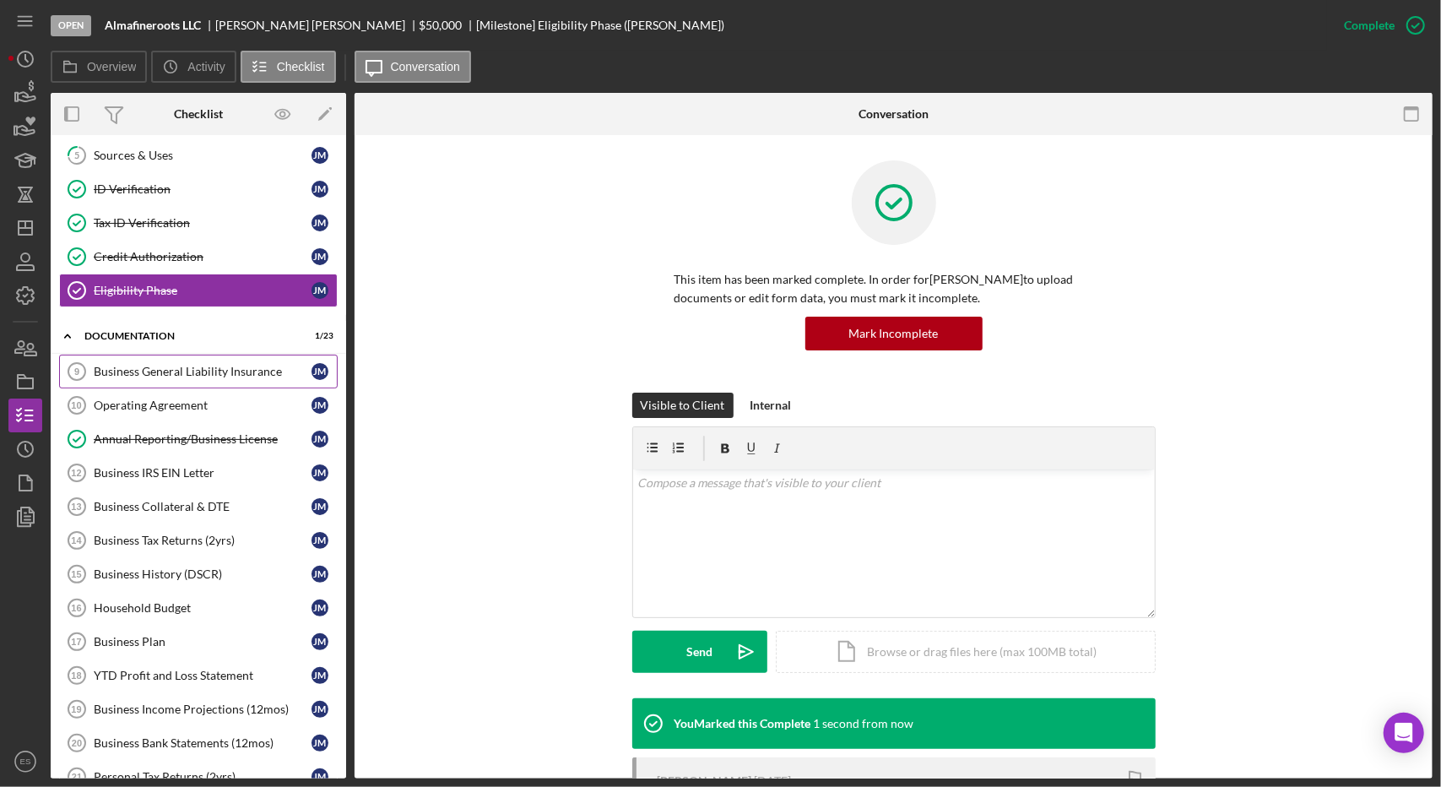
scroll to position [96, 0]
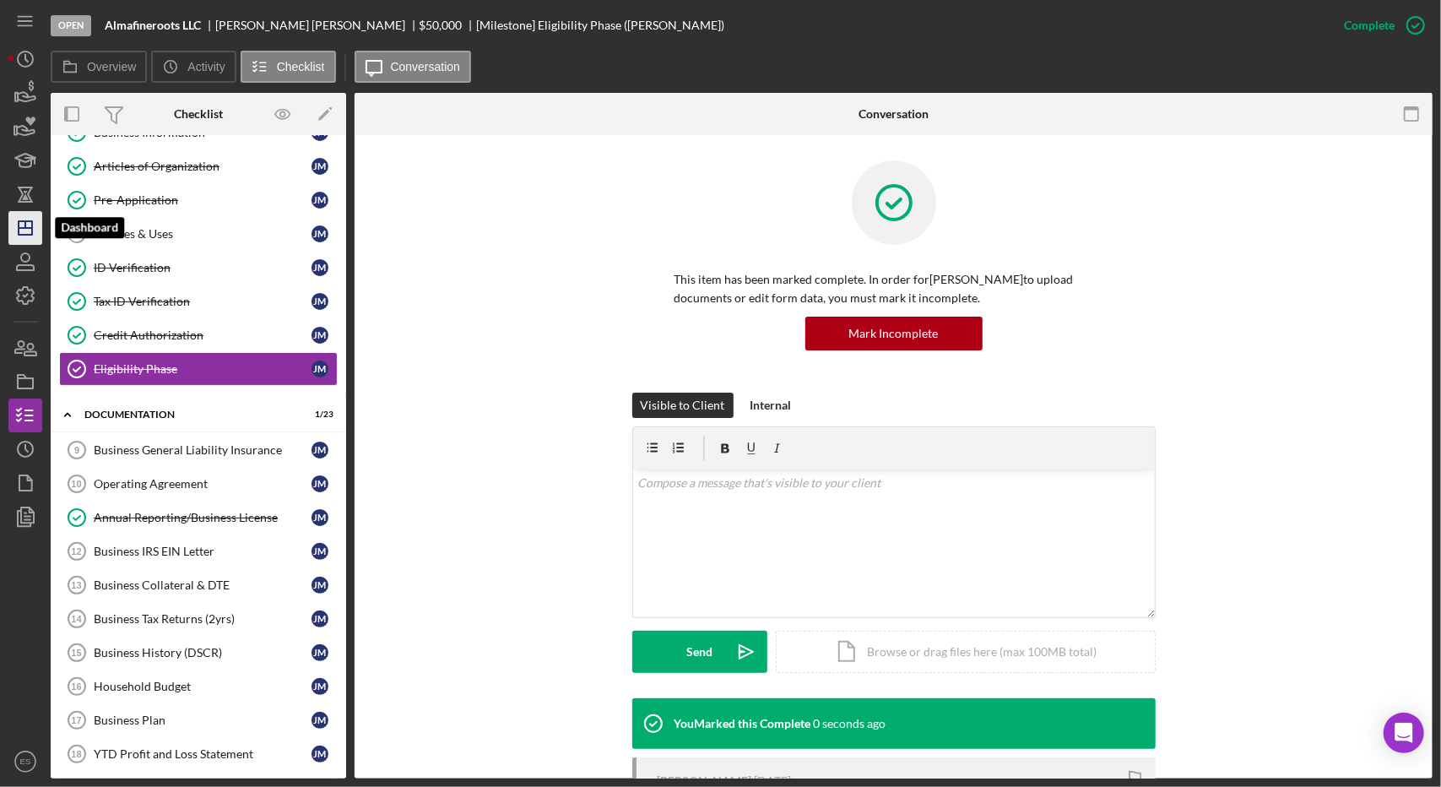
click at [19, 241] on icon "Icon/Dashboard" at bounding box center [25, 228] width 42 height 42
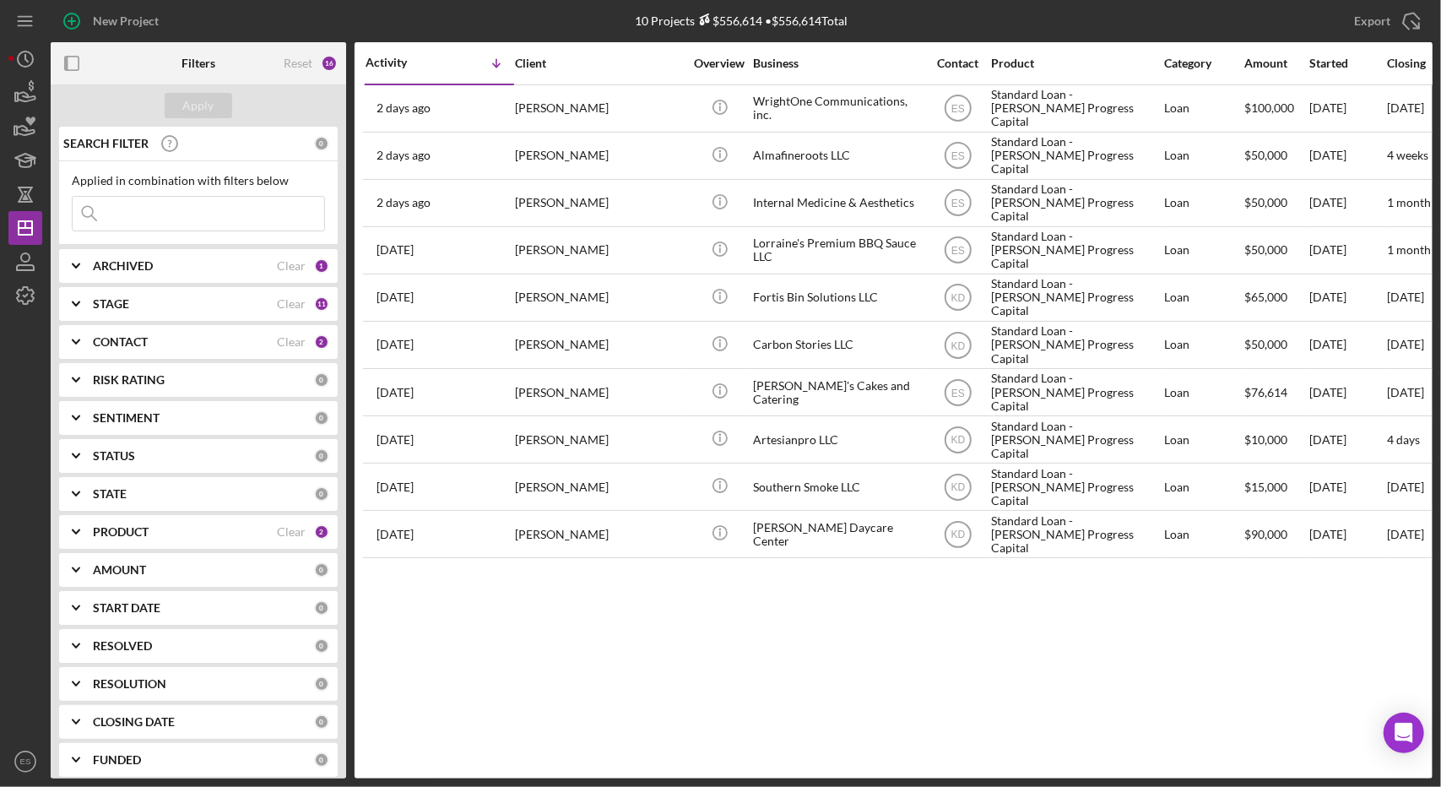
click at [587, 637] on div "Activity Icon/Table Sort Arrow Client Overview Business Contact Product Categor…" at bounding box center [894, 410] width 1078 height 736
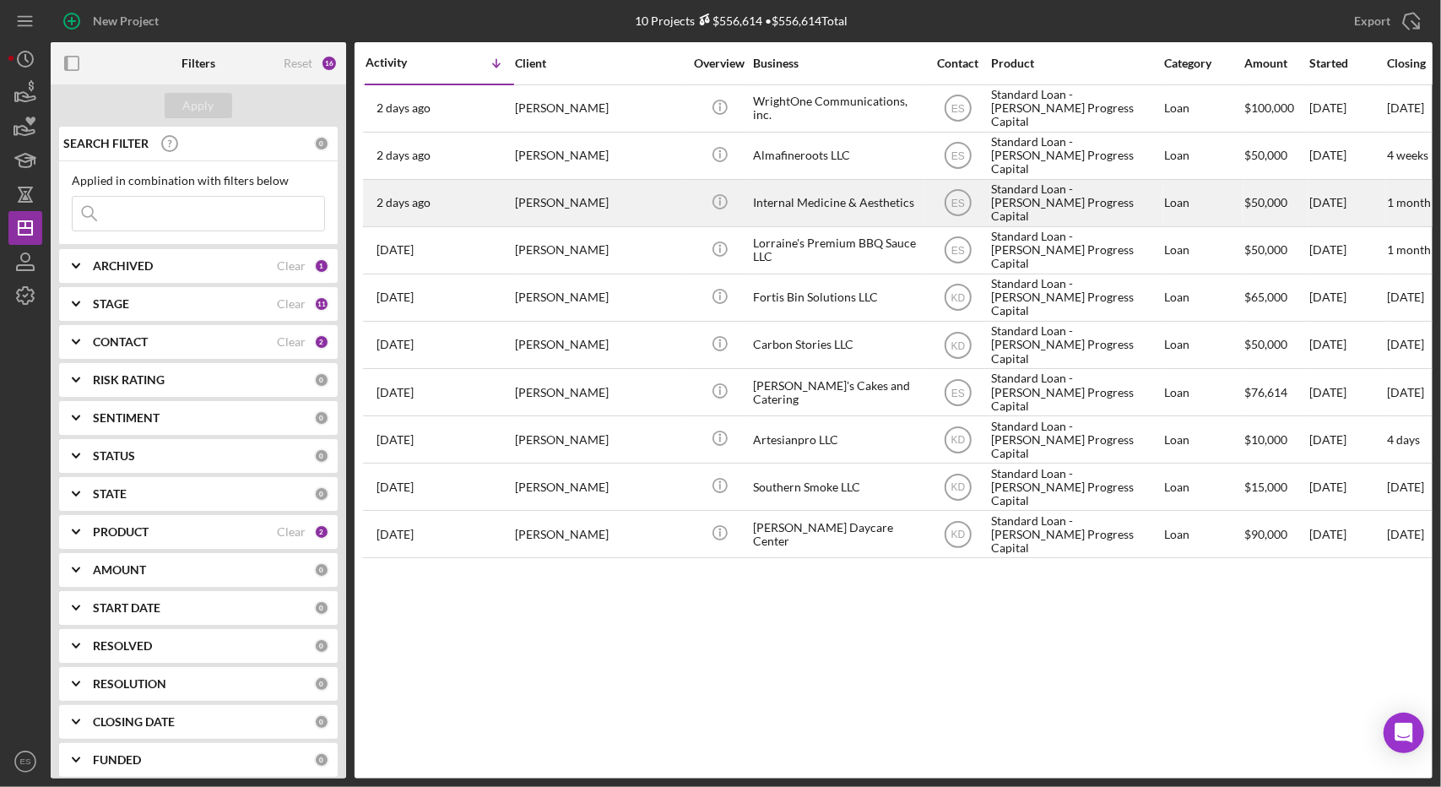
click at [808, 181] on div "Internal Medicine & Aesthetics" at bounding box center [837, 203] width 169 height 45
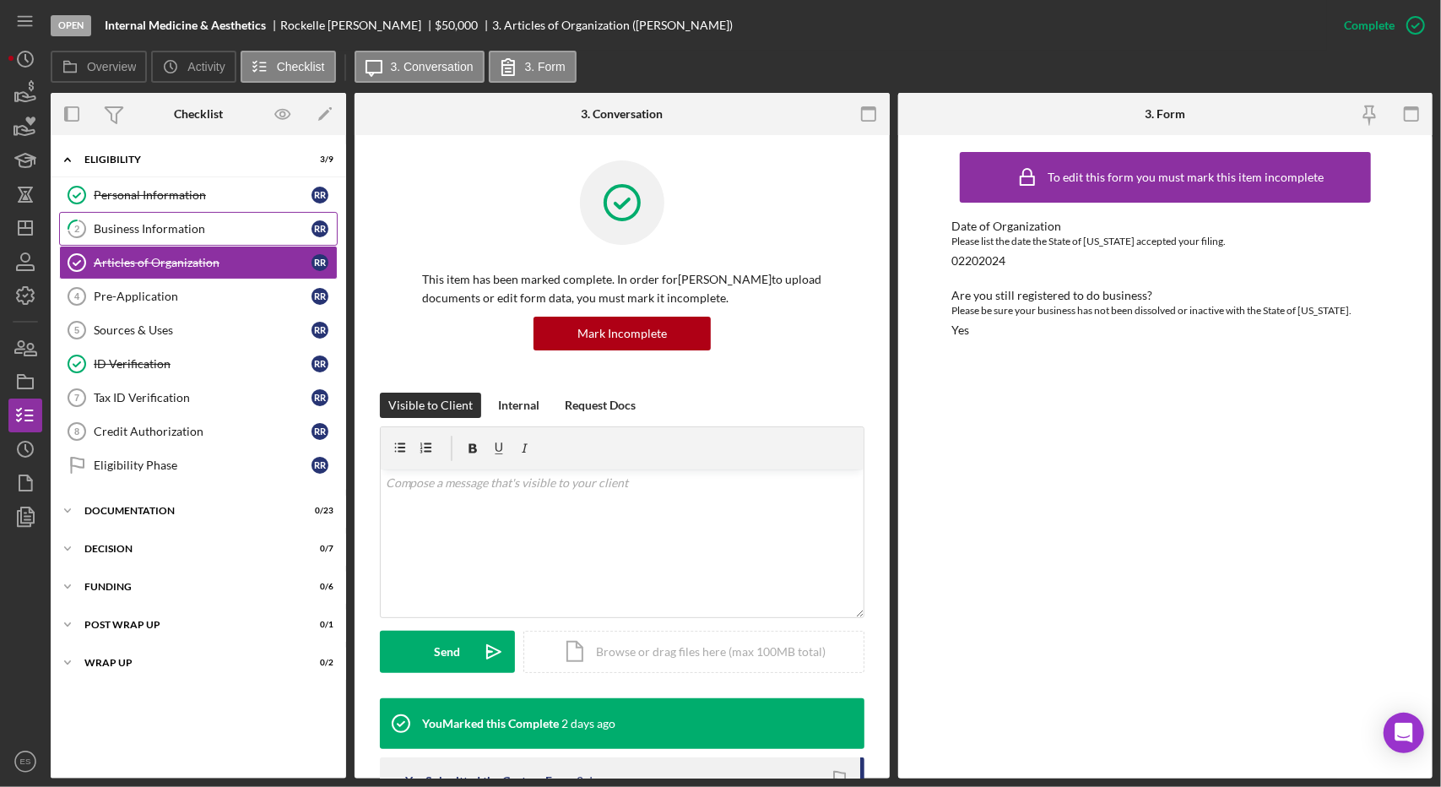
click at [110, 230] on div "Business Information" at bounding box center [203, 229] width 218 height 14
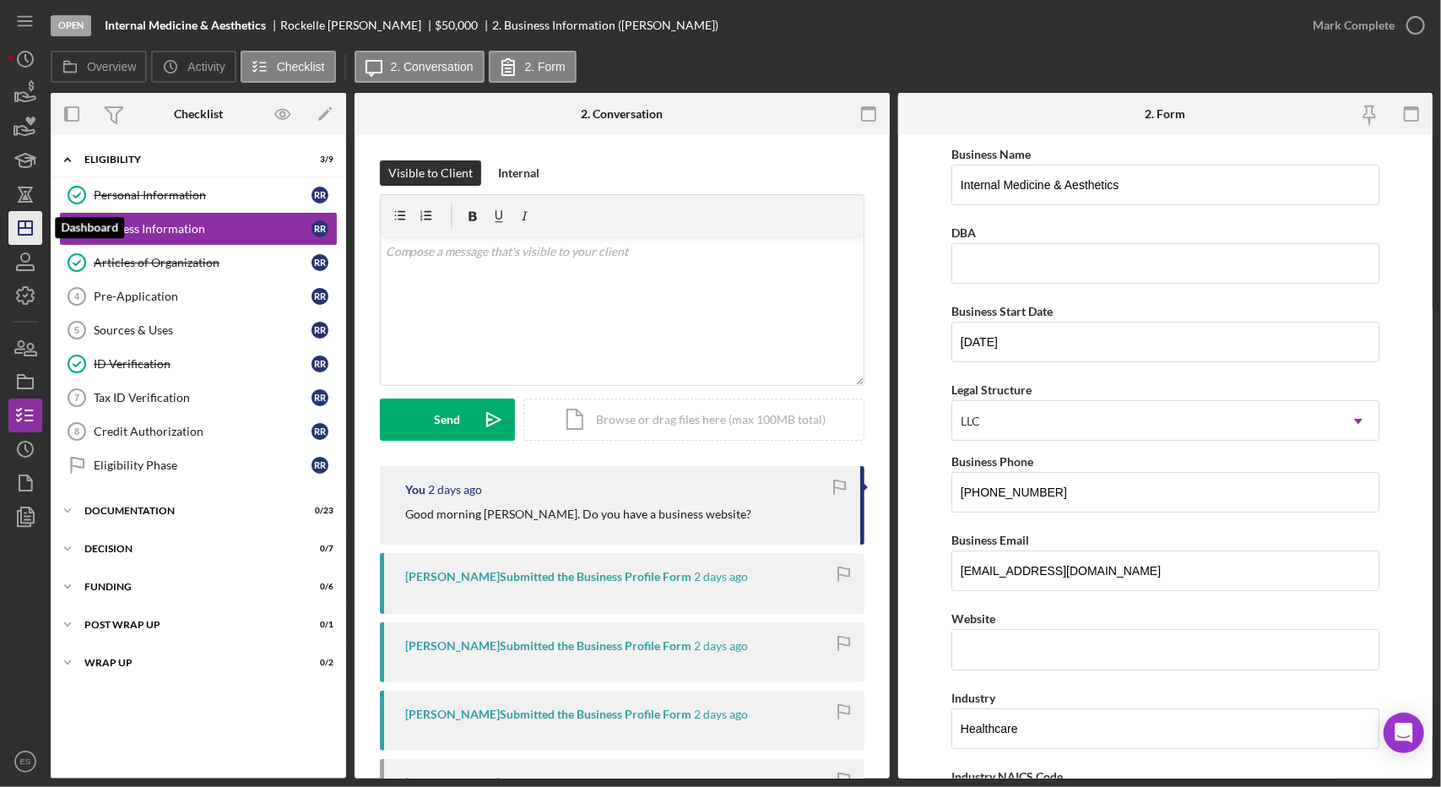
click at [34, 230] on icon "Icon/Dashboard" at bounding box center [25, 228] width 42 height 42
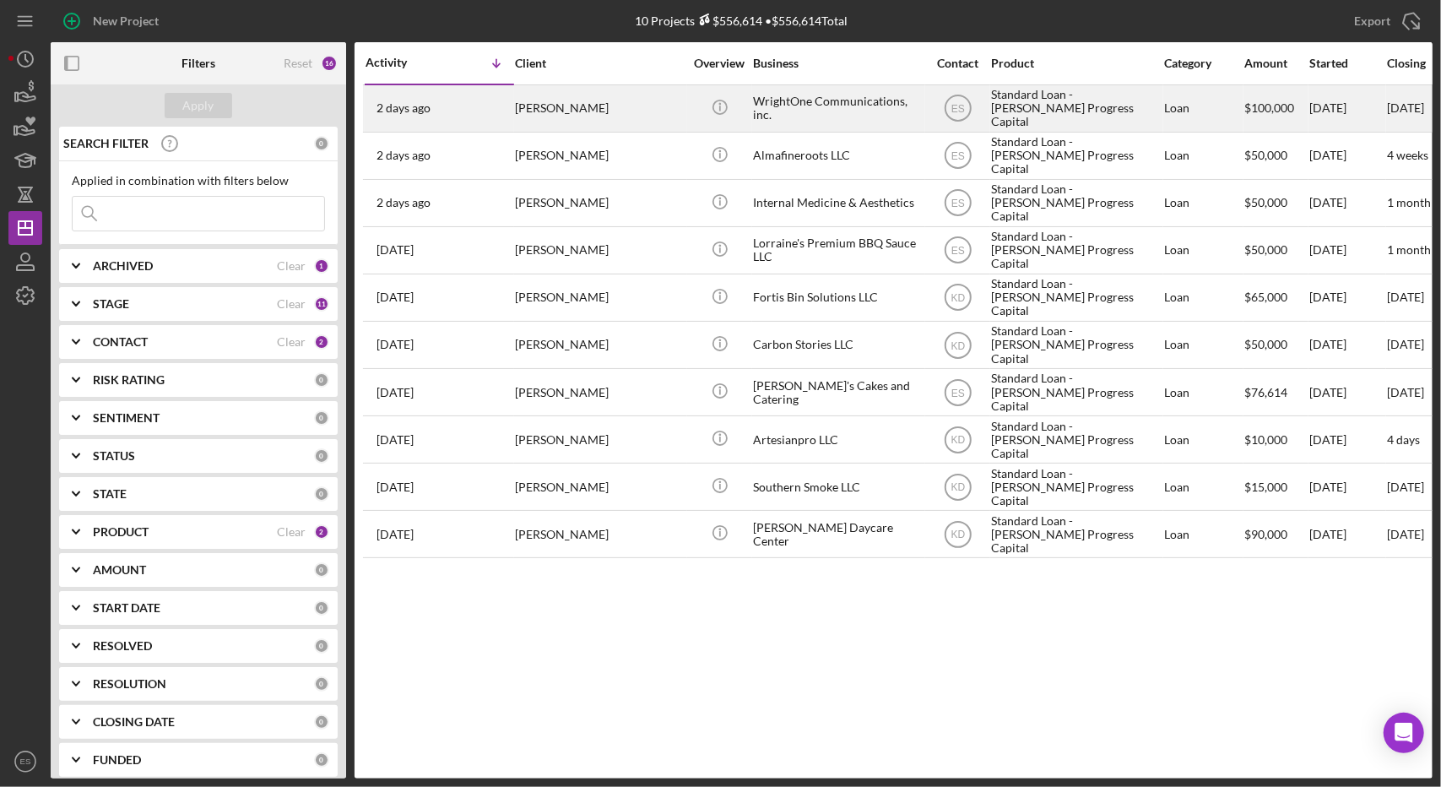
click at [851, 119] on div "WrightOne Communications, inc." at bounding box center [837, 108] width 169 height 45
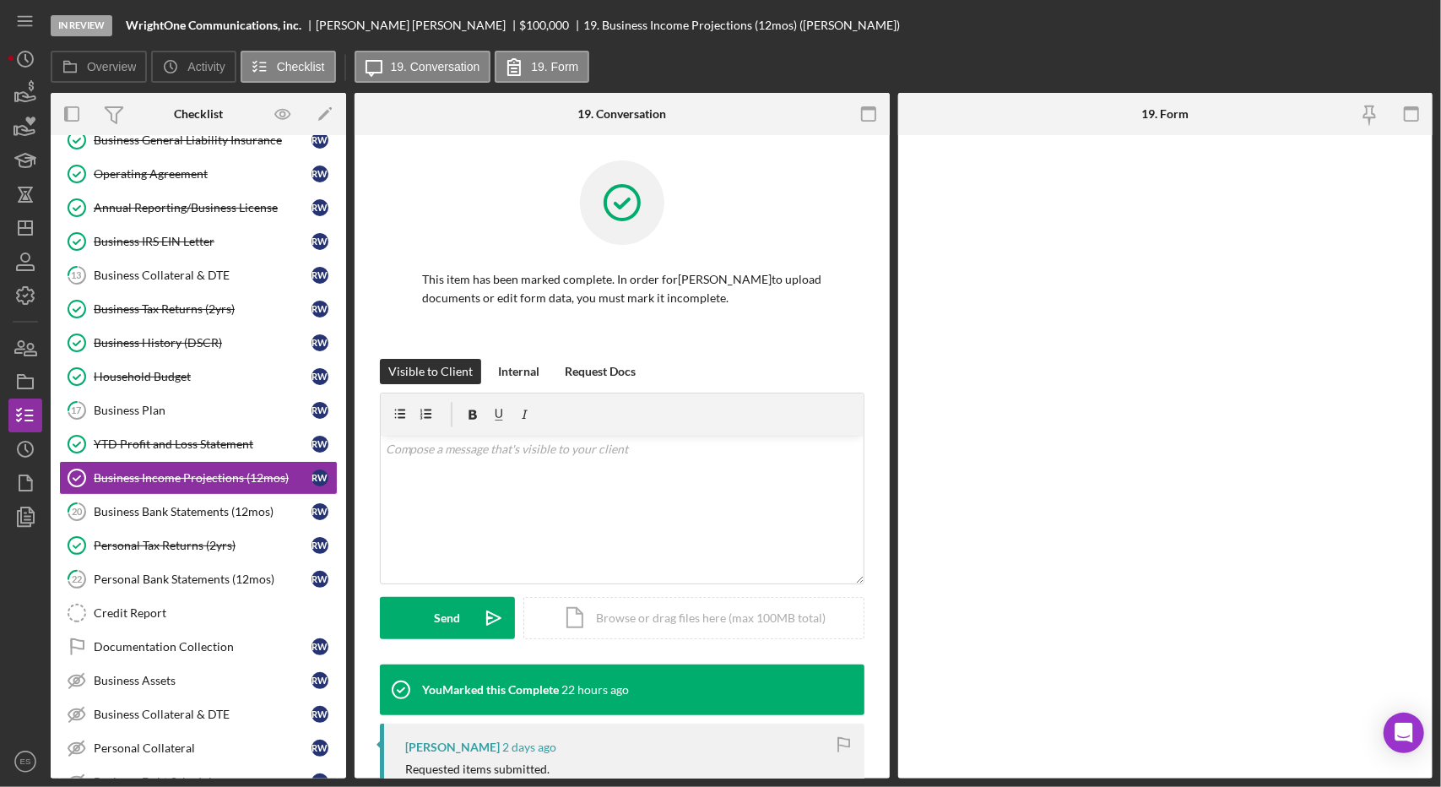
scroll to position [106, 0]
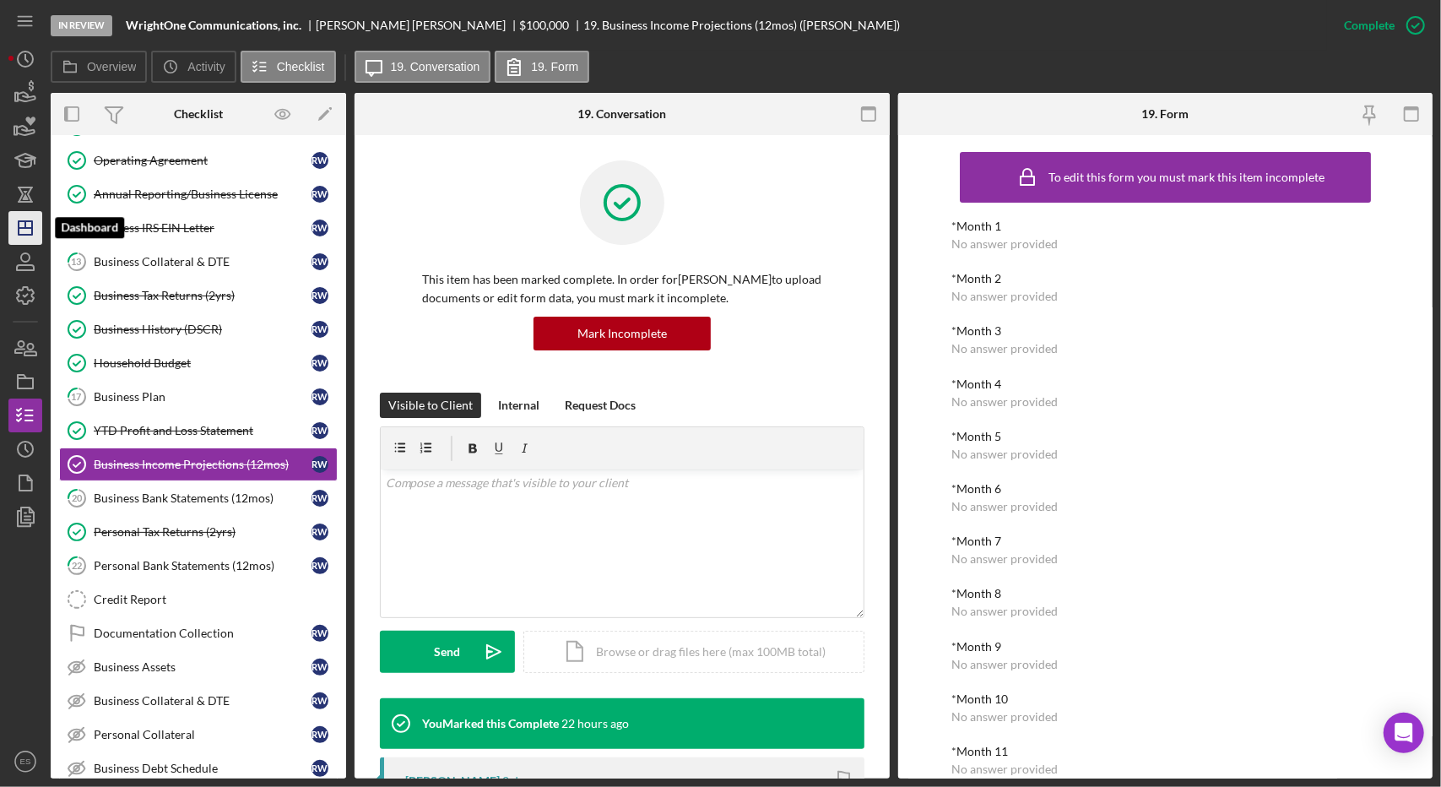
click at [29, 239] on icon "Icon/Dashboard" at bounding box center [25, 228] width 42 height 42
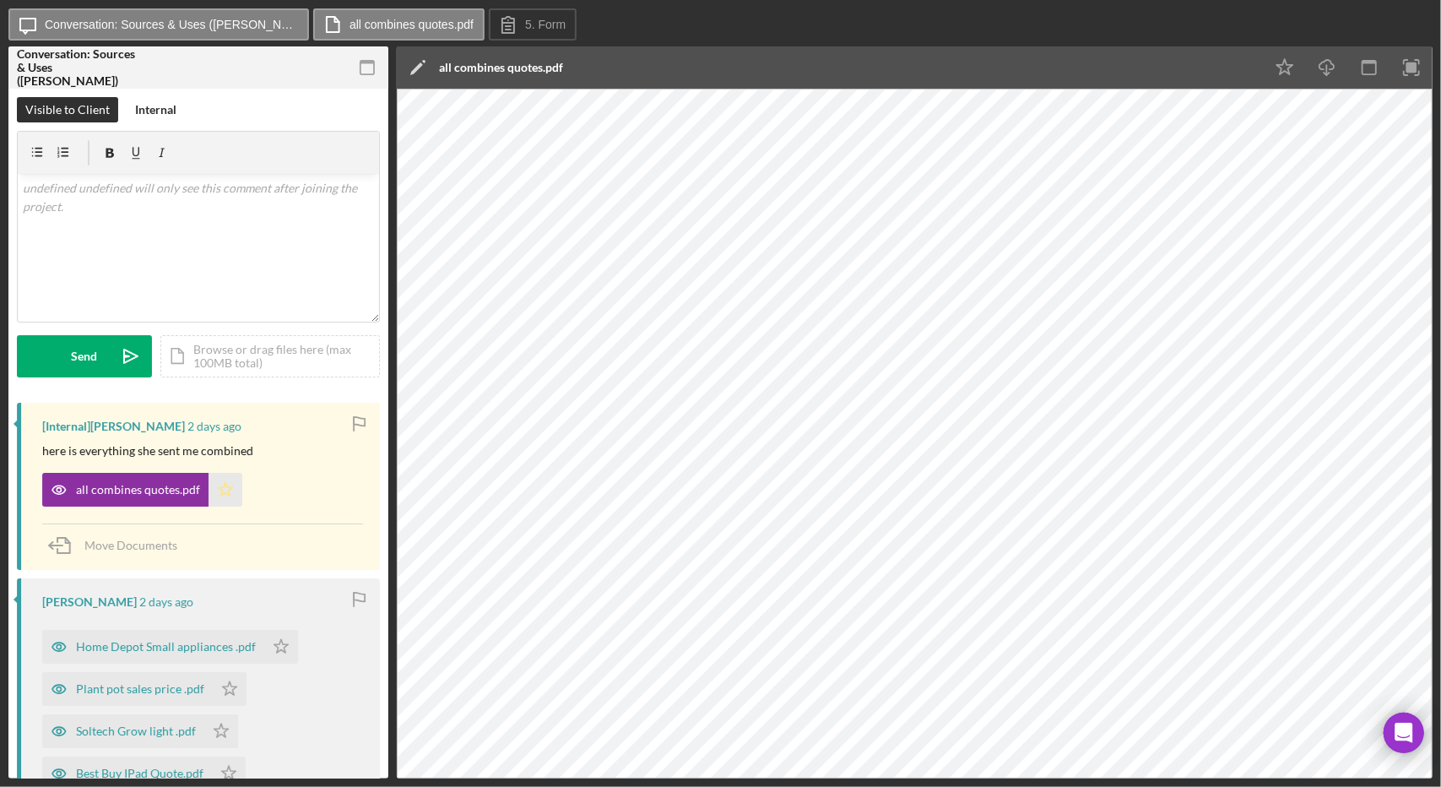
click at [226, 483] on icon "Icon/Star" at bounding box center [226, 490] width 34 height 34
click at [1429, 70] on icon "button" at bounding box center [1412, 68] width 38 height 38
